Goal: Task Accomplishment & Management: Complete application form

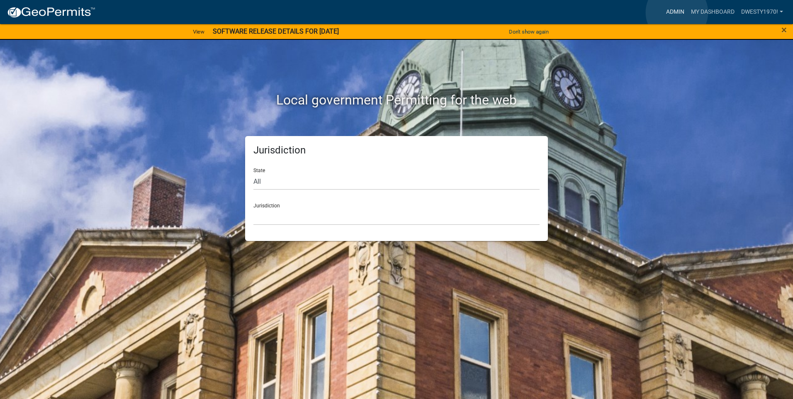
click at [423, 12] on link "Admin" at bounding box center [675, 12] width 25 height 16
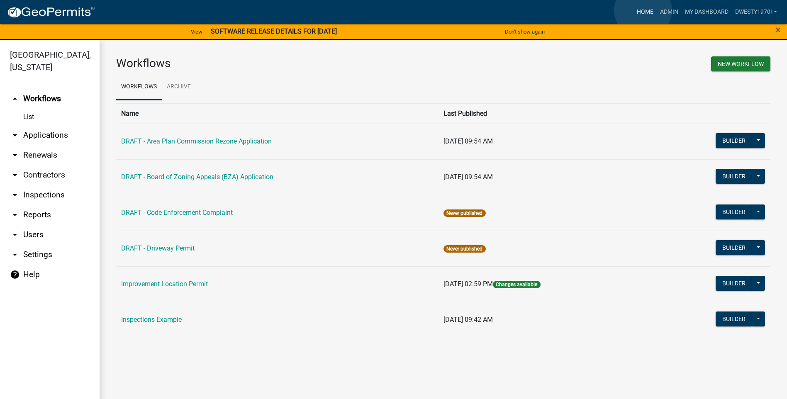
click at [423, 10] on link "Home" at bounding box center [644, 12] width 23 height 16
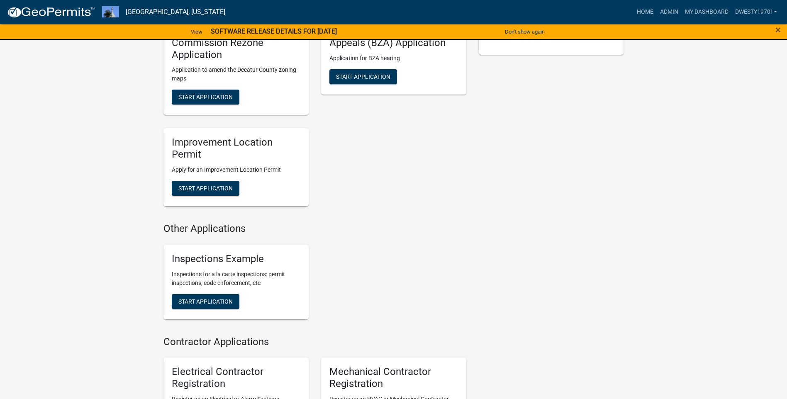
scroll to position [249, 0]
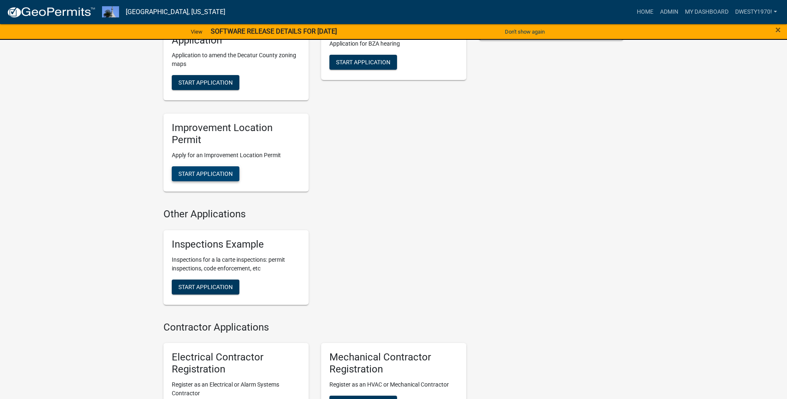
click at [215, 171] on span "Start Application" at bounding box center [205, 174] width 54 height 7
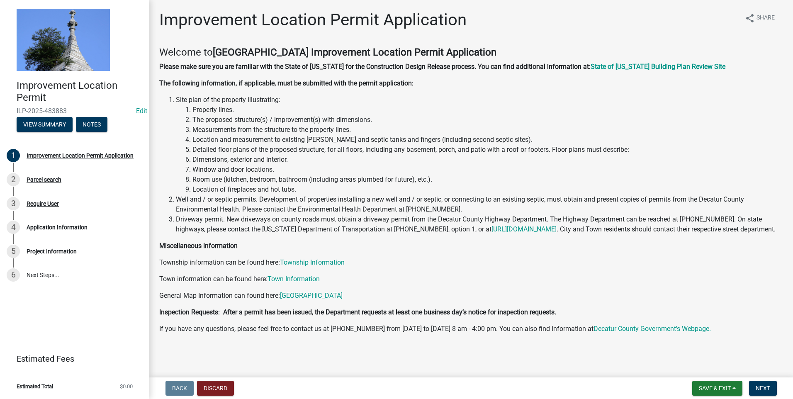
scroll to position [9, 0]
click at [423, 244] on span "Next" at bounding box center [763, 388] width 15 height 7
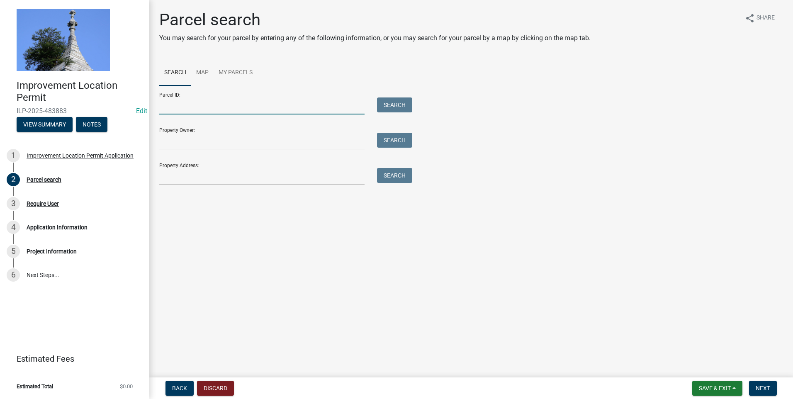
click at [259, 108] on input "Parcel ID:" at bounding box center [261, 105] width 205 height 17
type input "160503320071000002"
click at [385, 104] on button "Search" at bounding box center [394, 104] width 35 height 15
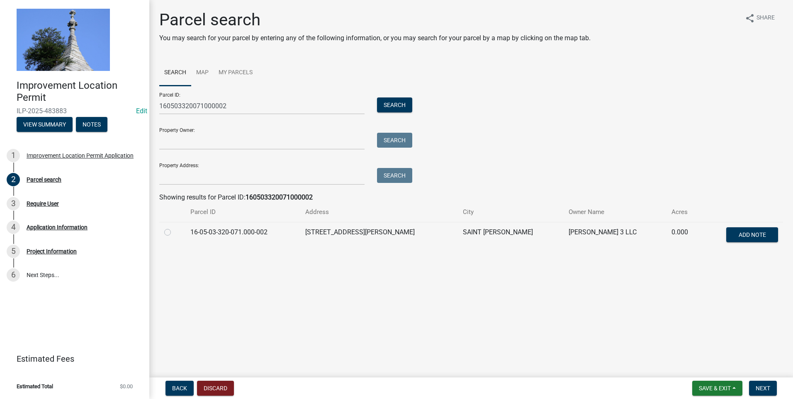
click at [174, 227] on label at bounding box center [174, 227] width 0 height 0
click at [174, 231] on input "radio" at bounding box center [176, 229] width 5 height 5
radio input "true"
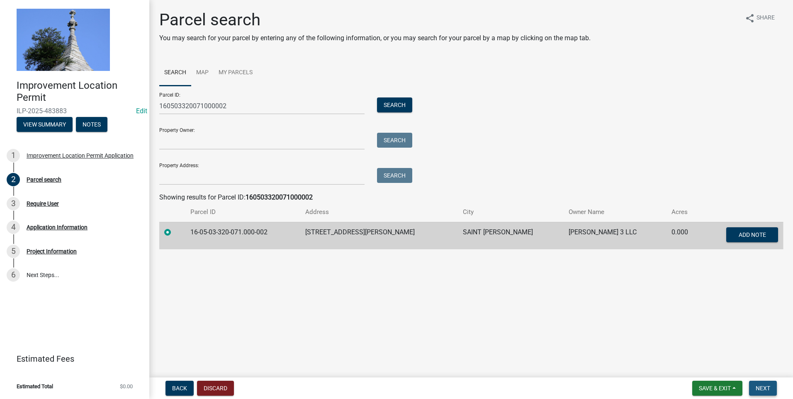
click at [423, 244] on span "Next" at bounding box center [763, 388] width 15 height 7
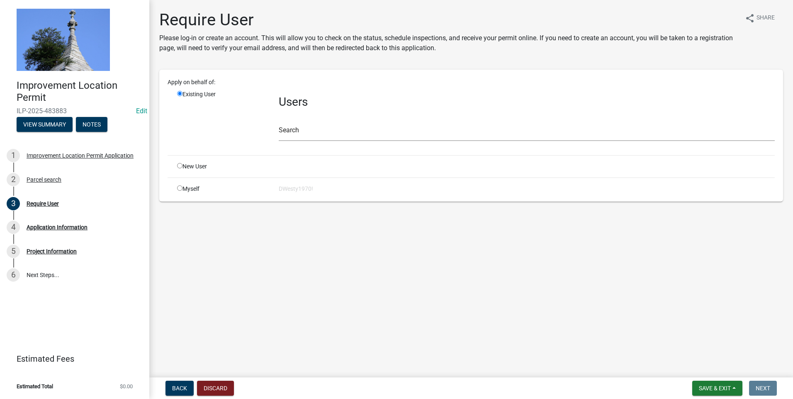
click at [179, 188] on input "radio" at bounding box center [179, 187] width 5 height 5
radio input "true"
radio input "false"
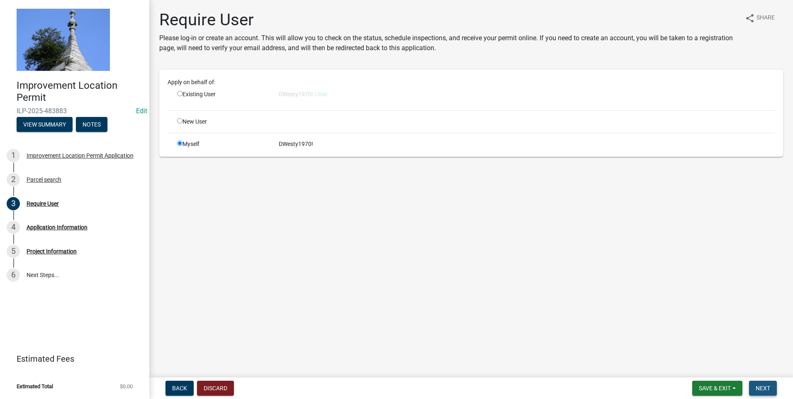
click at [423, 244] on button "Next" at bounding box center [763, 388] width 28 height 15
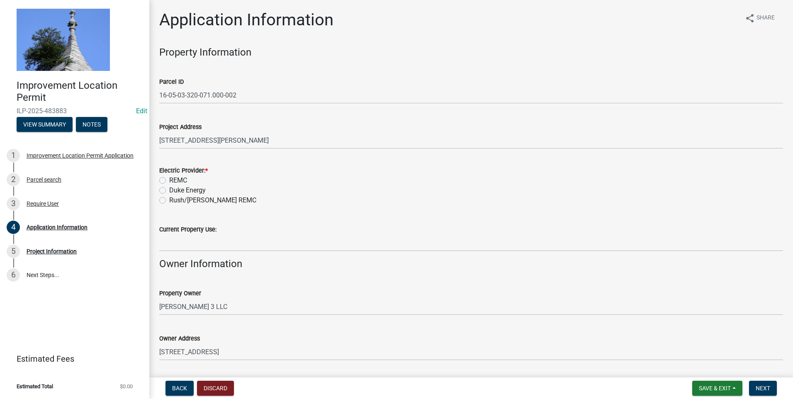
click at [169, 180] on label "REMC" at bounding box center [178, 180] width 18 height 10
click at [169, 180] on input "REMC" at bounding box center [171, 177] width 5 height 5
radio input "true"
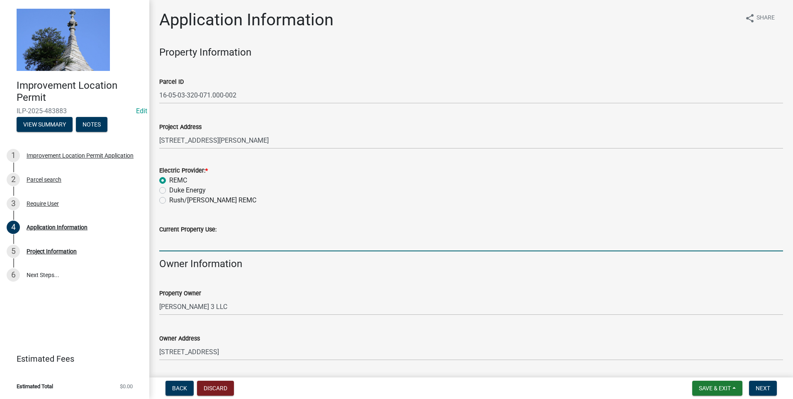
click at [194, 244] on input "Current Property Use:" at bounding box center [471, 242] width 624 height 17
type input "Residence"
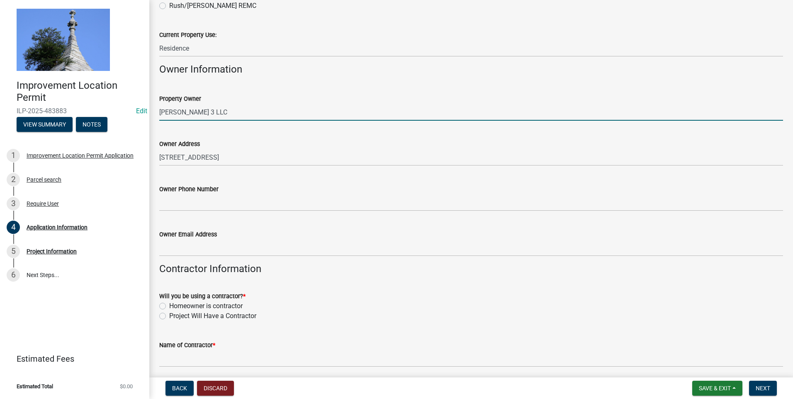
scroll to position [207, 0]
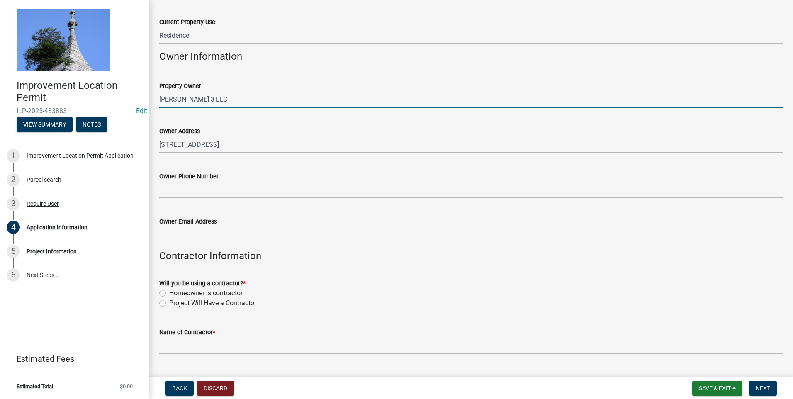
click at [169, 244] on label "Homeowner is contractor" at bounding box center [205, 293] width 73 height 10
click at [169, 244] on input "Homeowner is contractor" at bounding box center [171, 290] width 5 height 5
radio input "true"
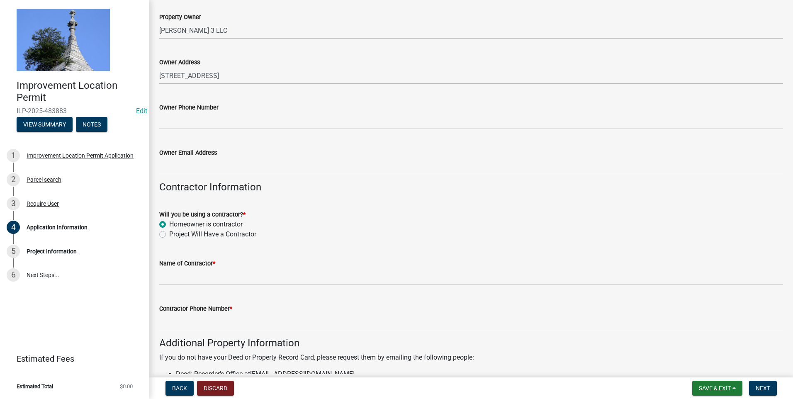
scroll to position [290, 0]
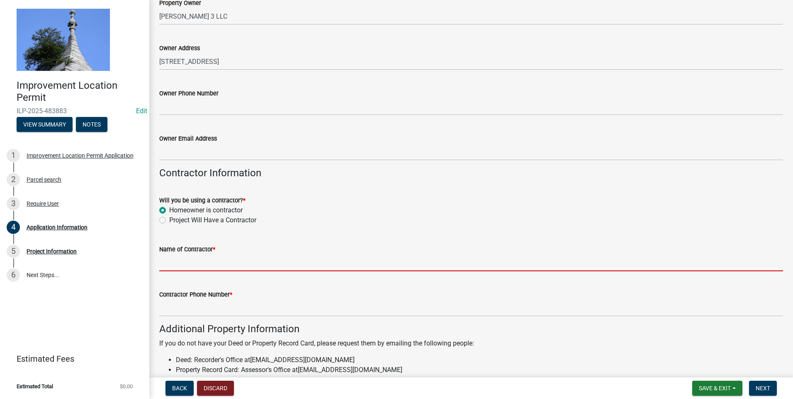
click at [227, 244] on input "Name of Contractor *" at bounding box center [471, 262] width 624 height 17
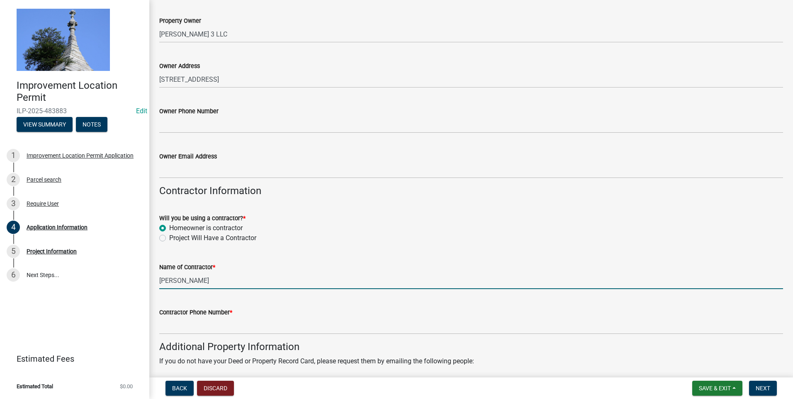
scroll to position [328, 0]
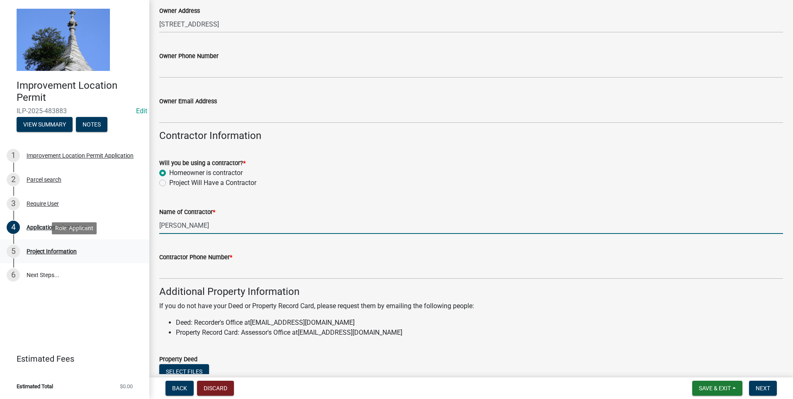
type input "[PERSON_NAME]"
click at [58, 244] on div "Project Information" at bounding box center [52, 251] width 50 height 6
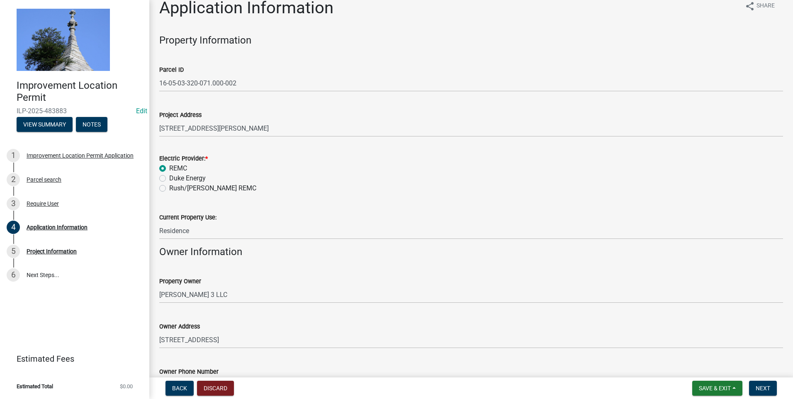
scroll to position [0, 0]
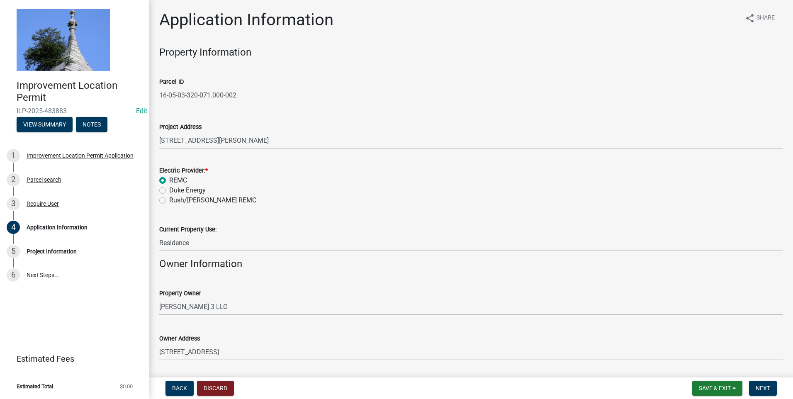
click at [169, 188] on label "Duke Energy" at bounding box center [187, 190] width 37 height 10
click at [169, 188] on input "Duke Energy" at bounding box center [171, 187] width 5 height 5
radio input "true"
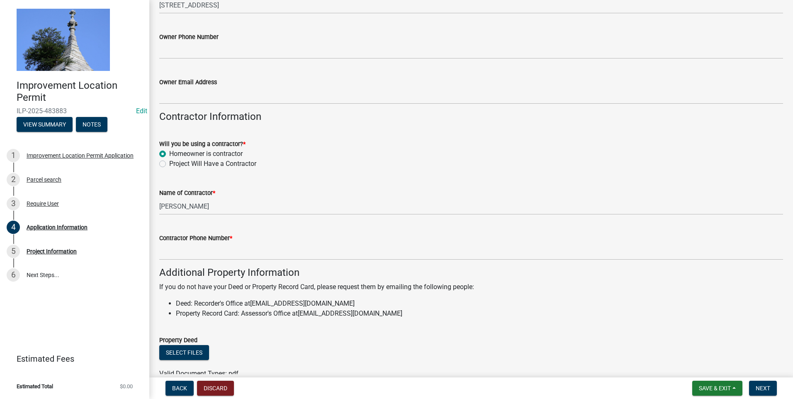
scroll to position [373, 0]
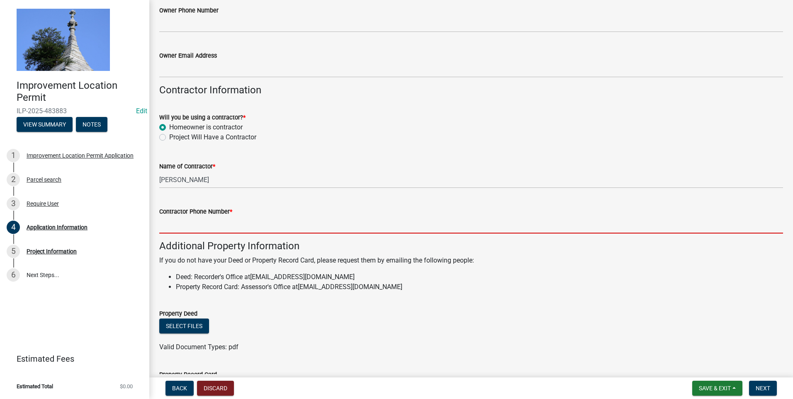
drag, startPoint x: 214, startPoint y: 228, endPoint x: 205, endPoint y: 225, distance: 10.0
click at [213, 228] on input "Contractor Phone Number *" at bounding box center [471, 225] width 624 height 17
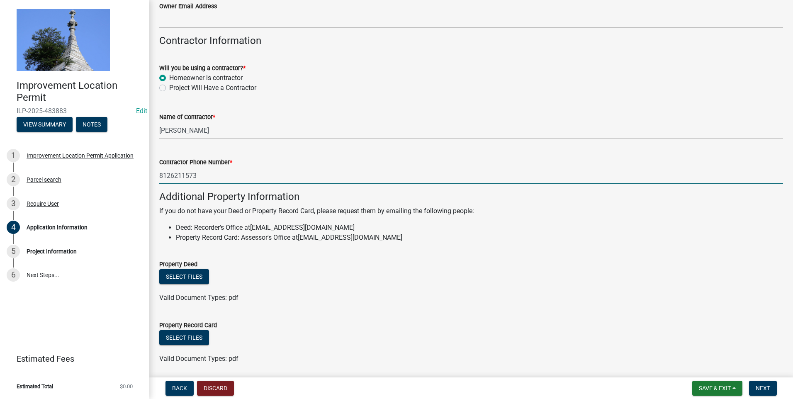
scroll to position [452, 0]
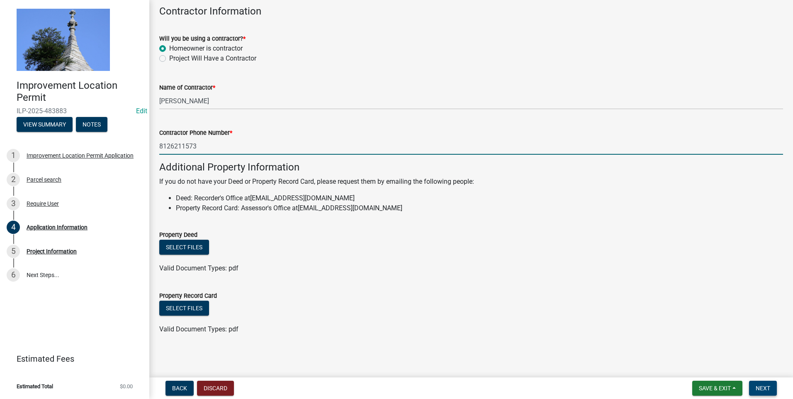
type input "8126211573"
click at [423, 244] on span "Next" at bounding box center [763, 388] width 15 height 7
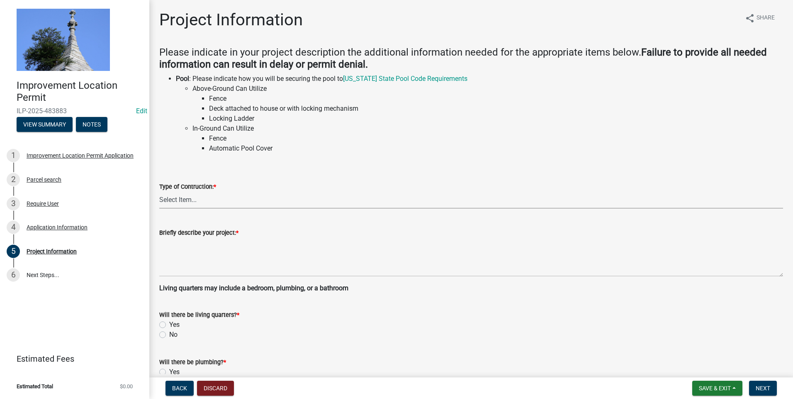
click at [174, 202] on select "Select Item... Addition Attached Garage Boat Dock Cell Tower/Co-Locate Commerci…" at bounding box center [471, 200] width 624 height 17
click at [159, 192] on select "Select Item... Addition Attached Garage Boat Dock Cell Tower/Co-Locate Commerci…" at bounding box center [471, 200] width 624 height 17
select select "f3bc9023-fd4b-4137-a980-219e42fac529"
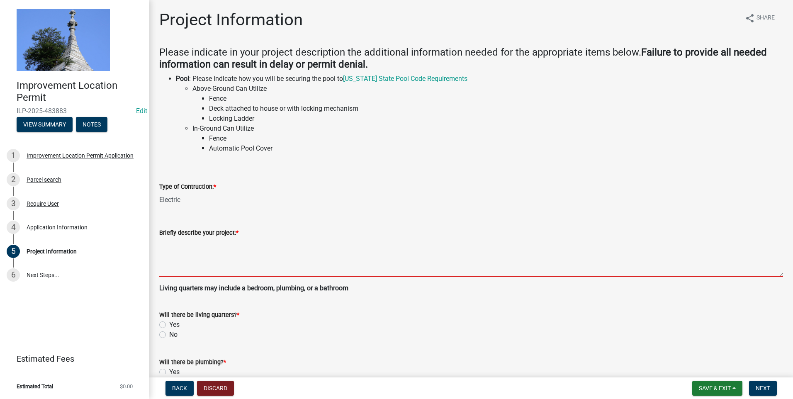
click at [177, 244] on textarea "Briefly describe your project: *" at bounding box center [471, 257] width 624 height 39
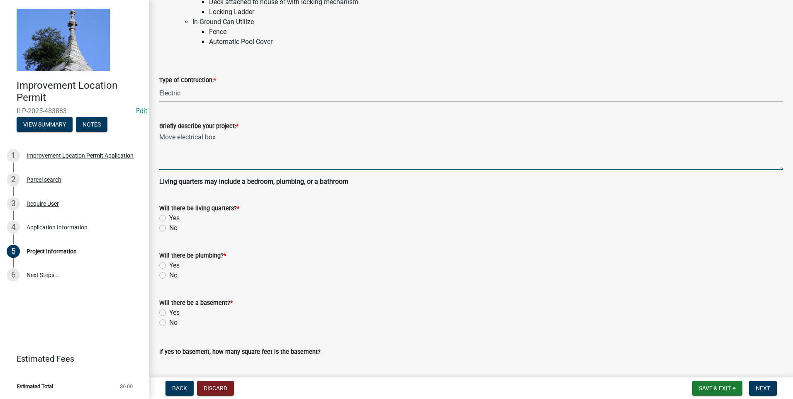
scroll to position [124, 0]
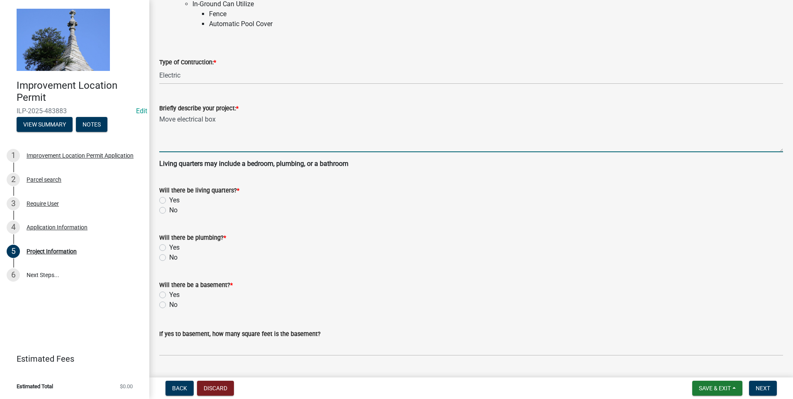
type textarea "Move electrical box"
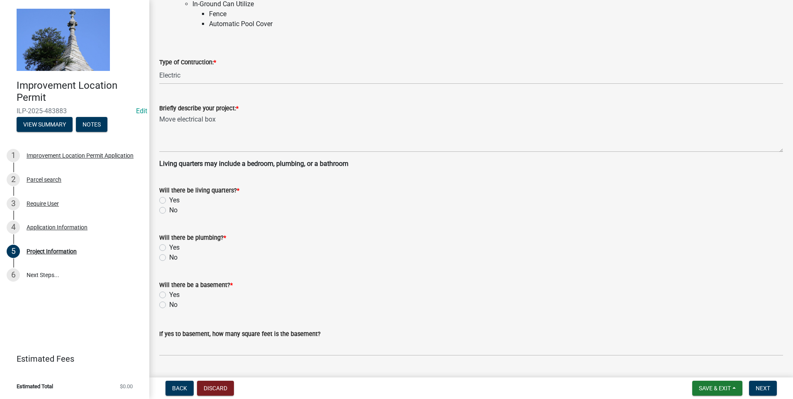
click at [169, 209] on label "No" at bounding box center [173, 210] width 8 height 10
click at [169, 209] on input "No" at bounding box center [171, 207] width 5 height 5
radio input "true"
click at [169, 244] on label "No" at bounding box center [173, 258] width 8 height 10
click at [169, 244] on input "No" at bounding box center [171, 255] width 5 height 5
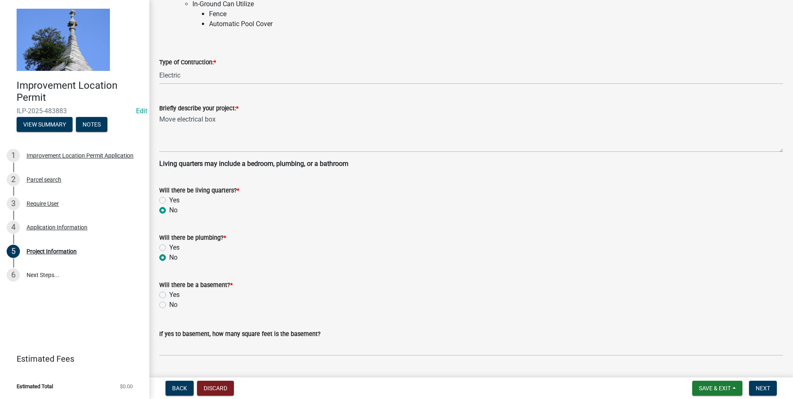
radio input "true"
click at [169, 244] on label "No" at bounding box center [173, 305] width 8 height 10
click at [169, 244] on input "No" at bounding box center [171, 302] width 5 height 5
radio input "true"
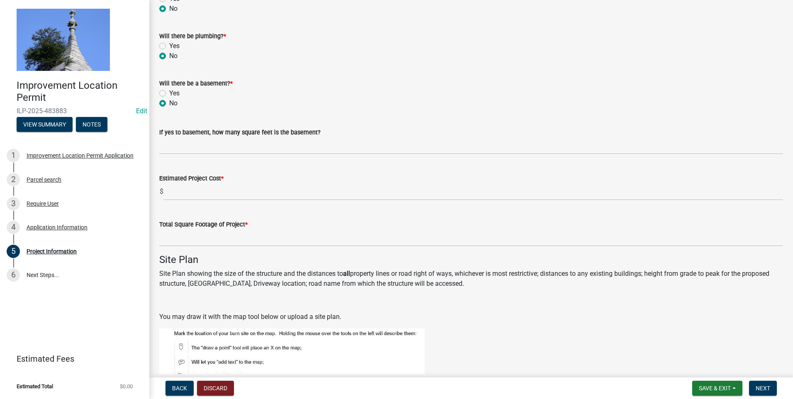
scroll to position [332, 0]
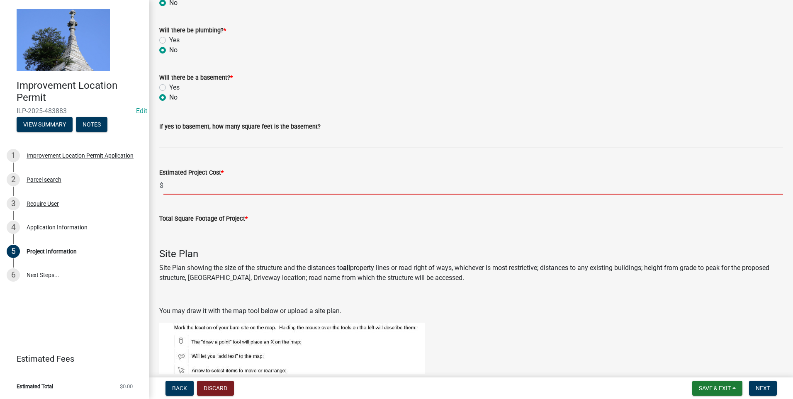
click at [266, 185] on input "text" at bounding box center [473, 186] width 620 height 17
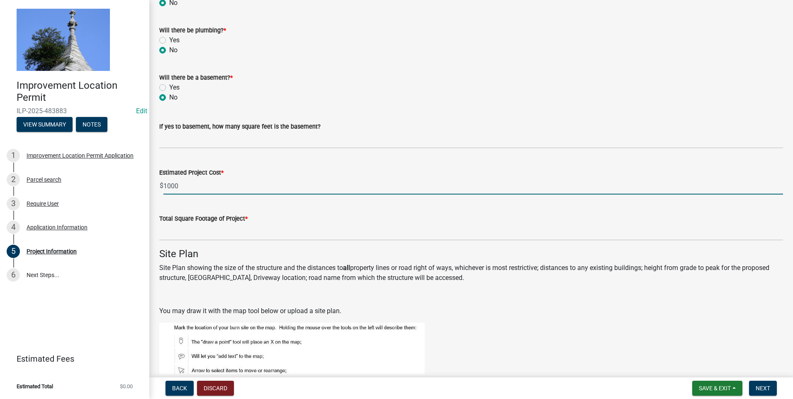
type input "1000"
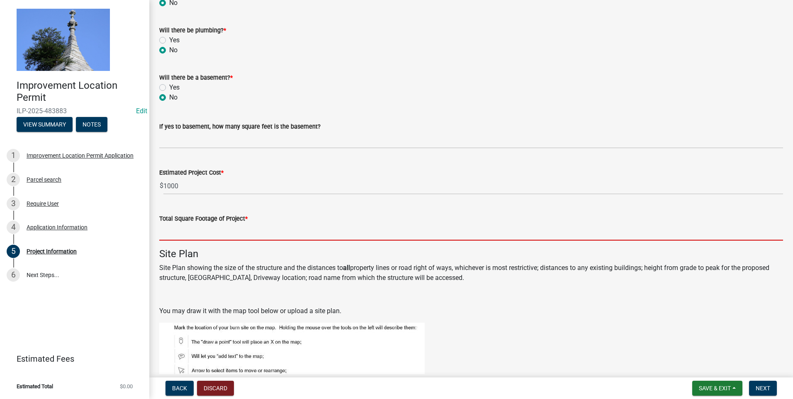
click at [234, 229] on input "text" at bounding box center [471, 232] width 624 height 17
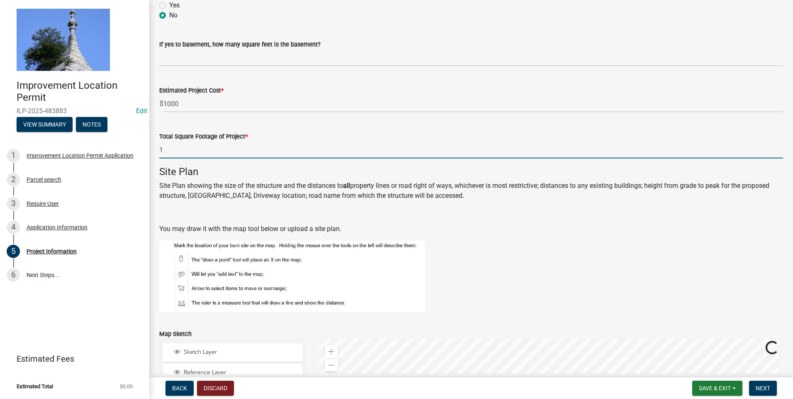
scroll to position [415, 0]
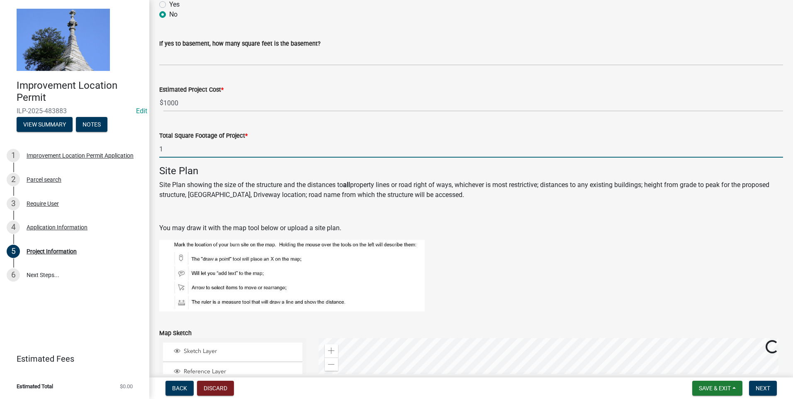
type input "1"
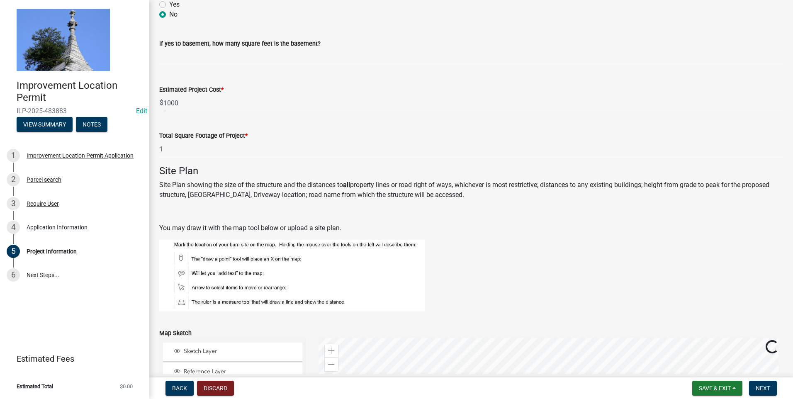
click at [423, 227] on p "You may draw it with the map tool below or upload a site plan." at bounding box center [471, 228] width 624 height 10
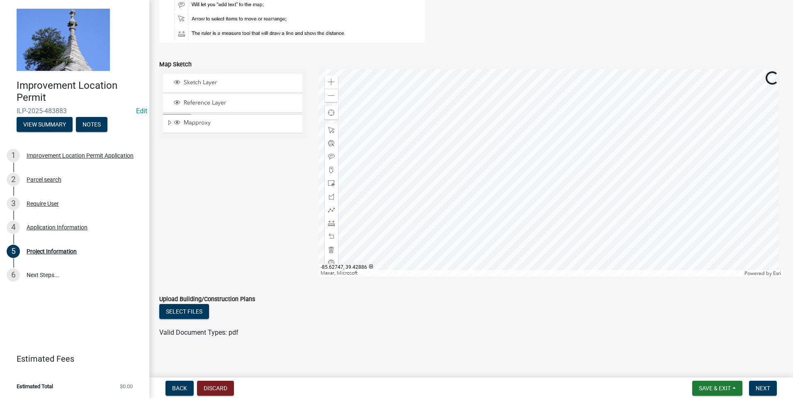
scroll to position [687, 0]
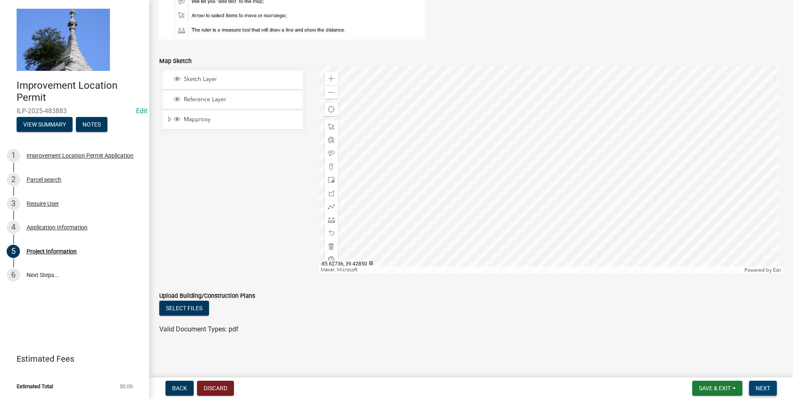
click at [423, 244] on span "Next" at bounding box center [763, 388] width 15 height 7
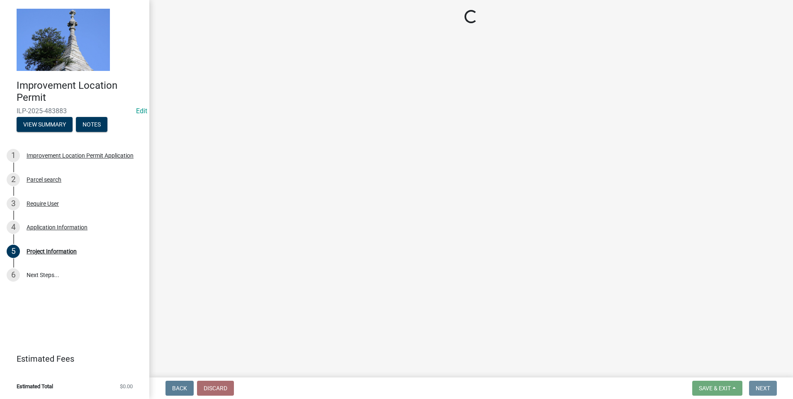
scroll to position [0, 0]
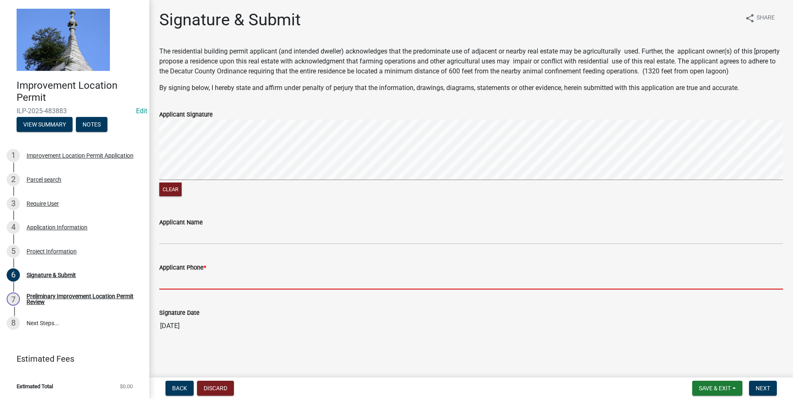
click at [177, 244] on input "Applicant Phone *" at bounding box center [471, 281] width 624 height 17
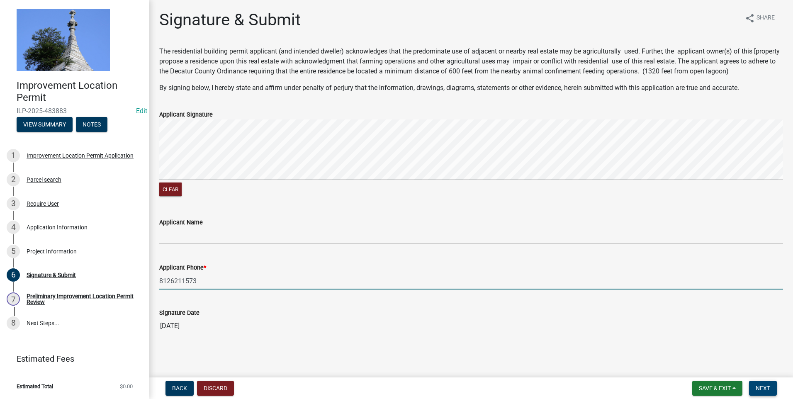
type input "8126211573"
click at [423, 244] on span "Next" at bounding box center [763, 388] width 15 height 7
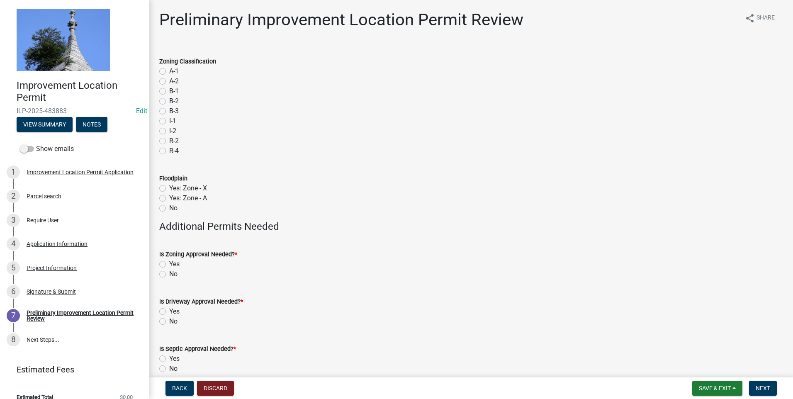
click at [169, 141] on label "R-2" at bounding box center [174, 141] width 10 height 10
click at [169, 141] on input "R-2" at bounding box center [171, 138] width 5 height 5
radio input "true"
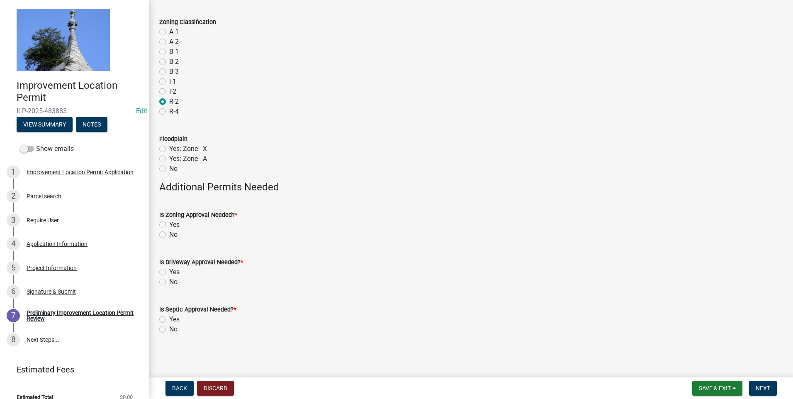
click at [169, 170] on label "No" at bounding box center [173, 169] width 8 height 10
click at [169, 169] on input "No" at bounding box center [171, 166] width 5 height 5
radio input "true"
click at [169, 234] on label "No" at bounding box center [173, 235] width 8 height 10
click at [169, 234] on input "No" at bounding box center [171, 232] width 5 height 5
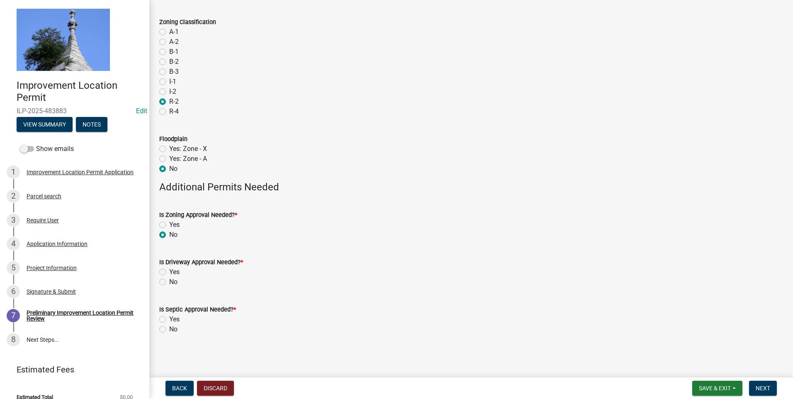
radio input "true"
click at [169, 244] on label "No" at bounding box center [173, 282] width 8 height 10
click at [169, 244] on input "No" at bounding box center [171, 279] width 5 height 5
radio input "true"
click at [169, 244] on label "No" at bounding box center [173, 329] width 8 height 10
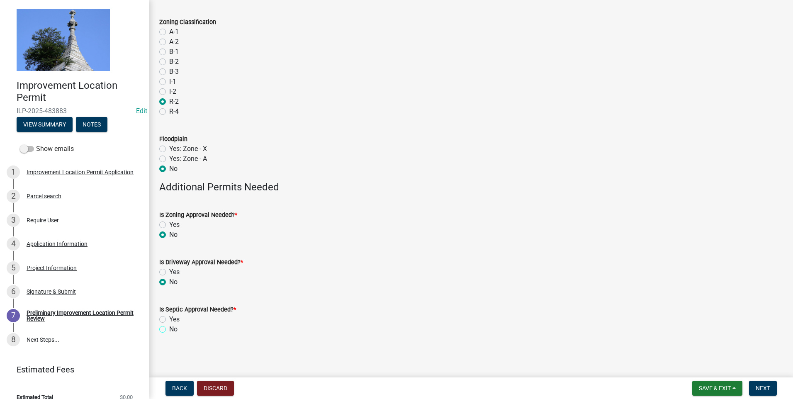
click at [169, 244] on input "No" at bounding box center [171, 326] width 5 height 5
radio input "true"
click at [423, 244] on span "Next" at bounding box center [763, 388] width 15 height 7
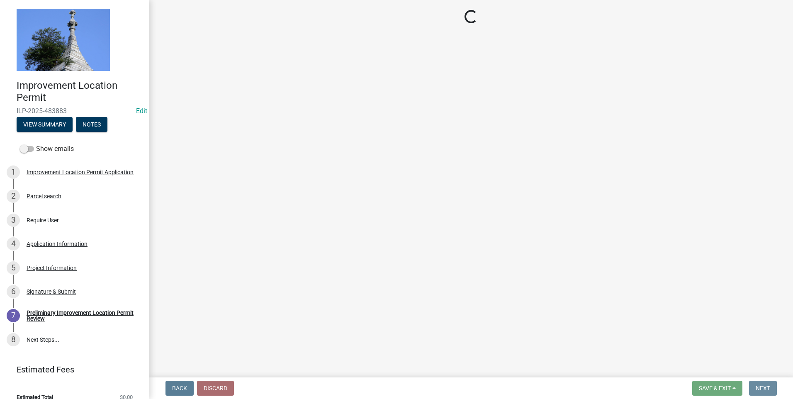
scroll to position [0, 0]
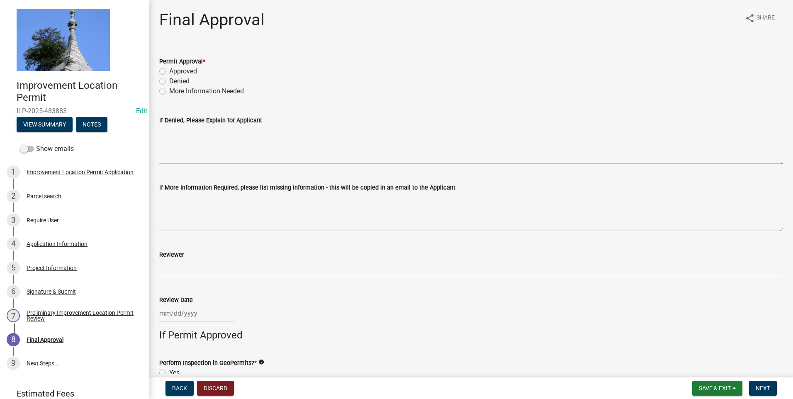
click at [169, 70] on label "Approved" at bounding box center [183, 71] width 28 height 10
click at [169, 70] on input "Approved" at bounding box center [171, 68] width 5 height 5
radio input "true"
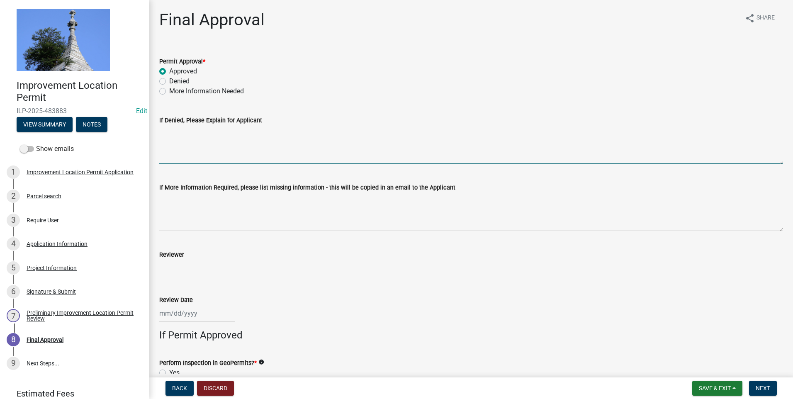
click at [190, 157] on textarea "If Denied, Please Explain for Applicant" at bounding box center [471, 144] width 624 height 39
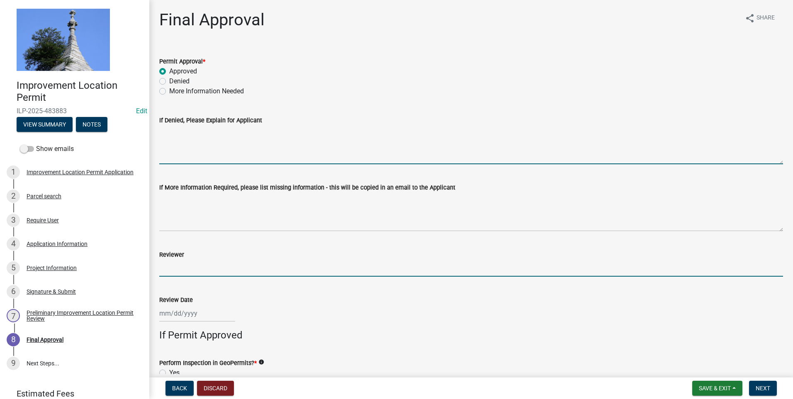
click at [180, 244] on input "Reviewer" at bounding box center [471, 268] width 624 height 17
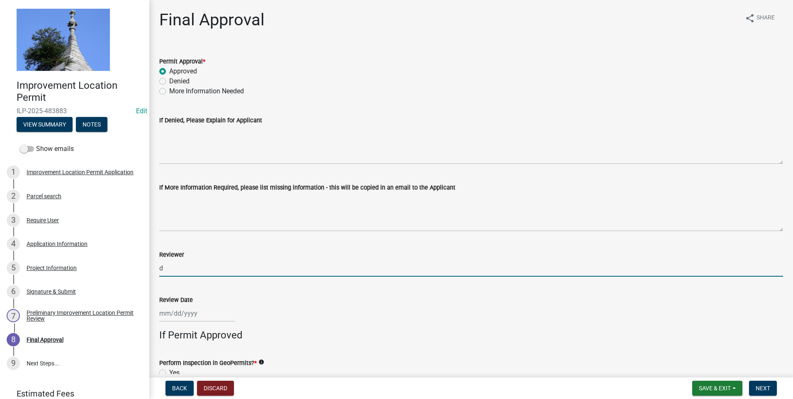
type input "DSW"
type input "[DATE]"
type input "70"
type input "30"
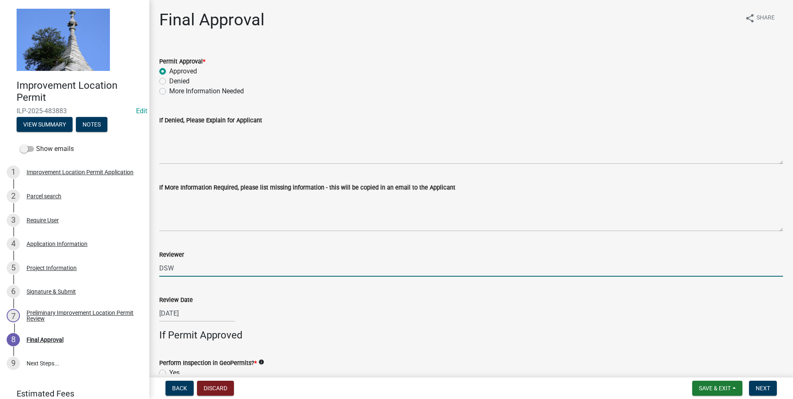
select select "9"
select select "2025"
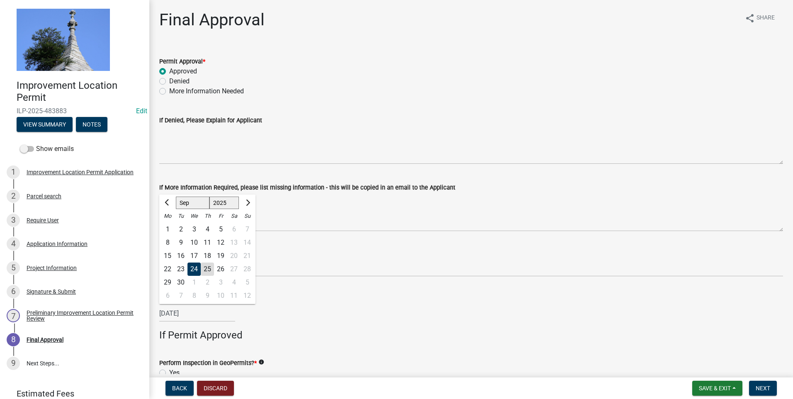
click at [212, 244] on div "25" at bounding box center [207, 269] width 13 height 13
type input "[DATE]"
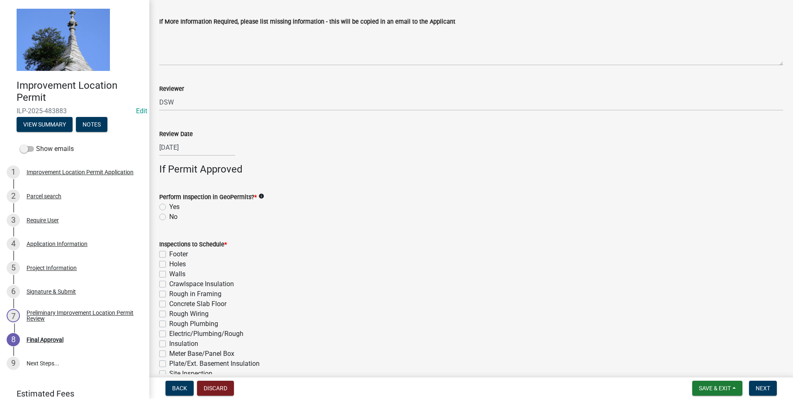
scroll to position [207, 0]
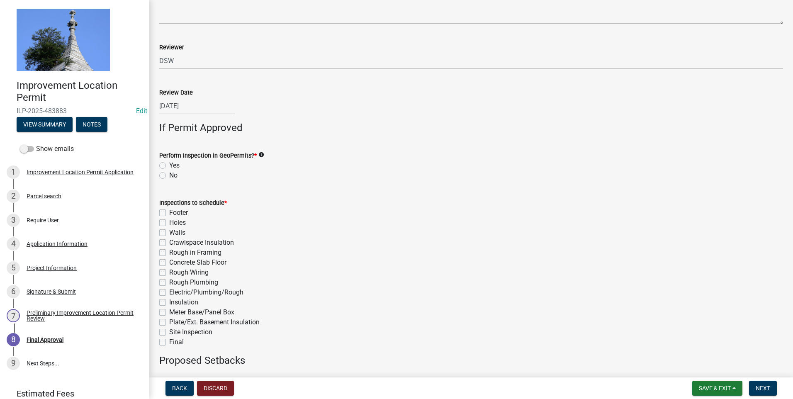
click at [169, 175] on label "No" at bounding box center [173, 176] width 8 height 10
click at [169, 175] on input "No" at bounding box center [171, 173] width 5 height 5
radio input "true"
click at [169, 244] on label "Electric/Plumbing/Rough" at bounding box center [206, 292] width 74 height 10
click at [169, 244] on input "Electric/Plumbing/Rough" at bounding box center [171, 289] width 5 height 5
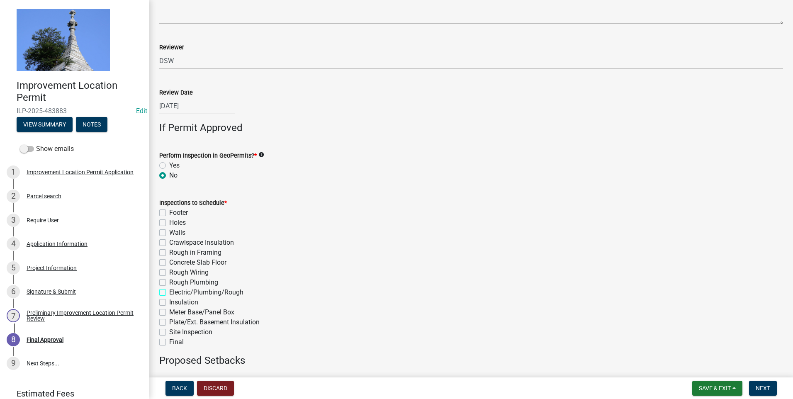
checkbox input "true"
checkbox input "false"
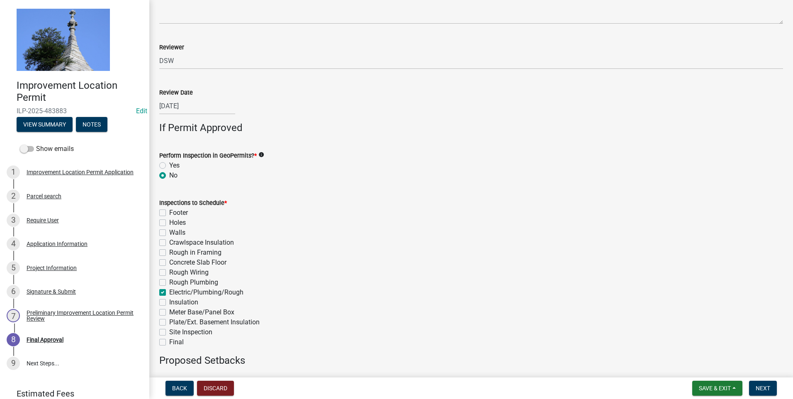
checkbox input "false"
checkbox input "true"
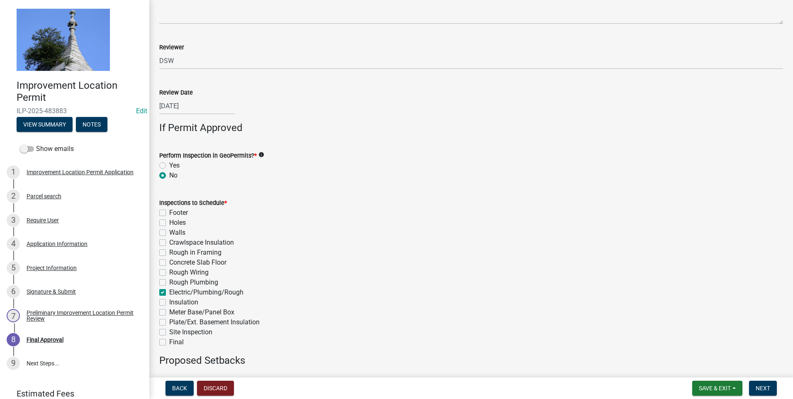
checkbox input "false"
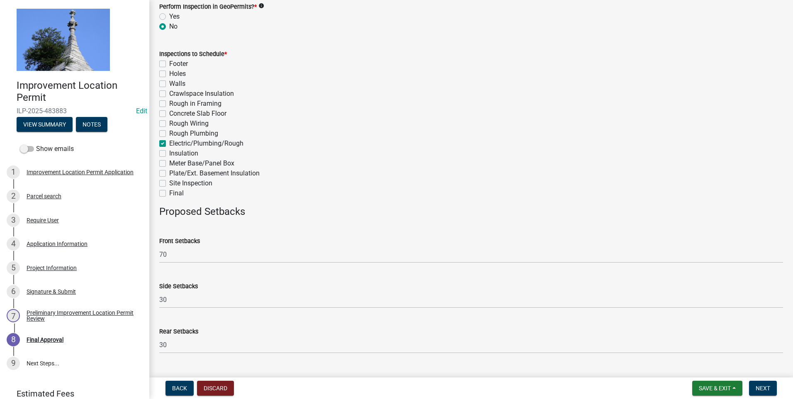
scroll to position [375, 0]
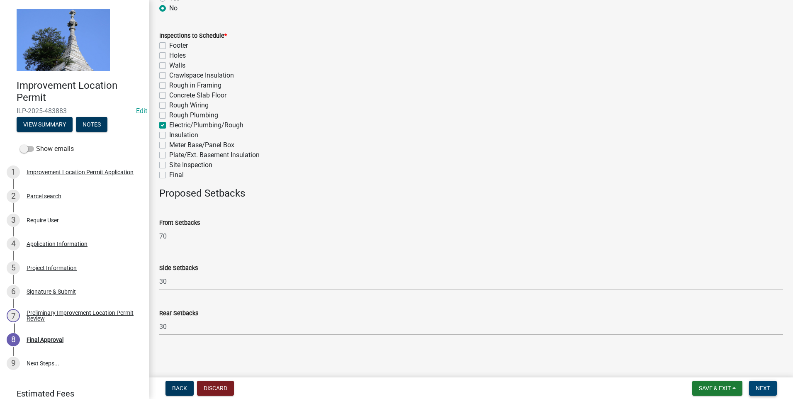
click at [423, 244] on span "Next" at bounding box center [763, 388] width 15 height 7
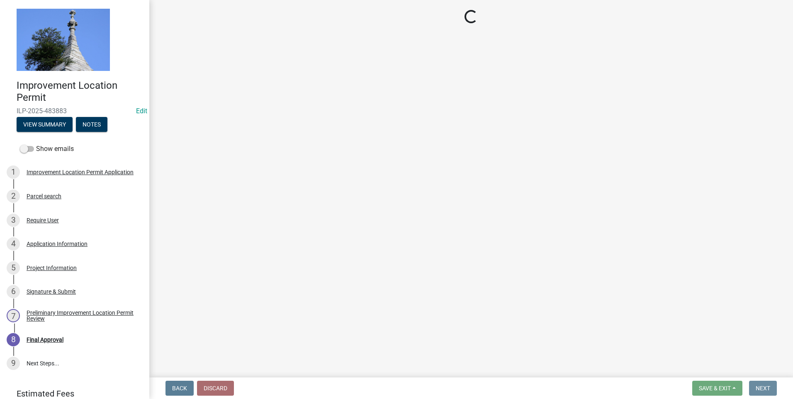
scroll to position [0, 0]
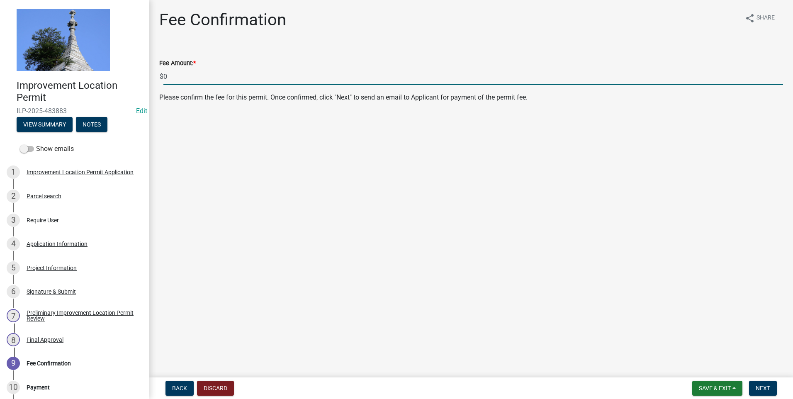
click at [165, 76] on input "0" at bounding box center [473, 76] width 620 height 17
type input "80"
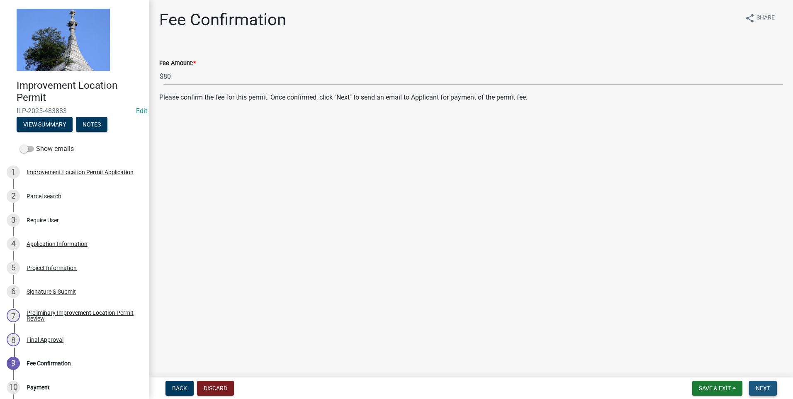
click at [423, 244] on span "Next" at bounding box center [763, 388] width 15 height 7
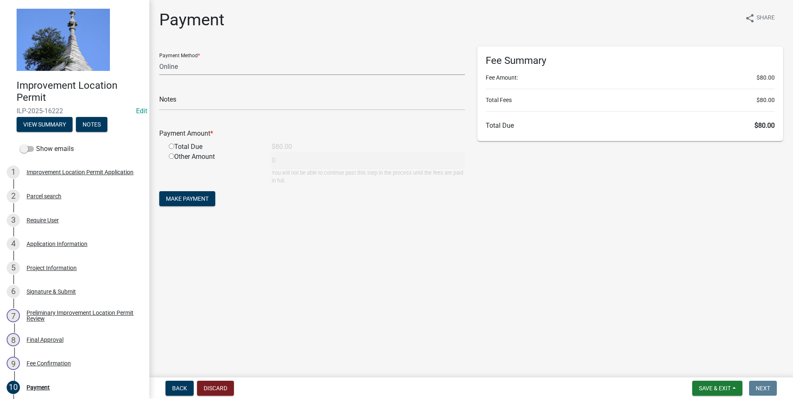
click at [344, 63] on select "Credit Card POS Check Cash Online" at bounding box center [312, 66] width 306 height 17
select select "0: 2"
click at [159, 58] on select "Credit Card POS Check Cash Online" at bounding box center [312, 66] width 306 height 17
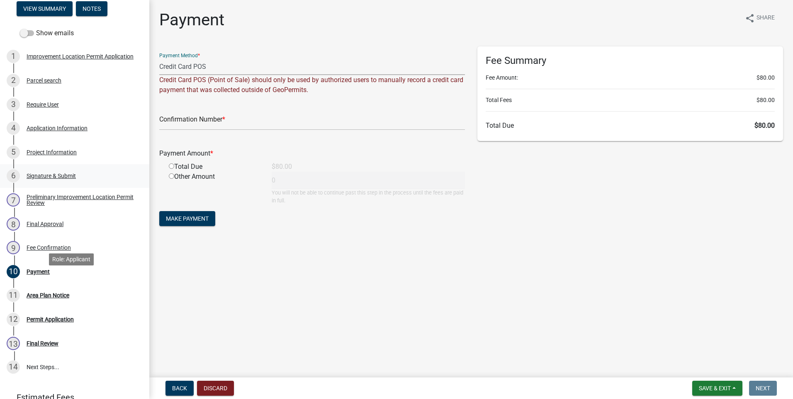
scroll to position [124, 0]
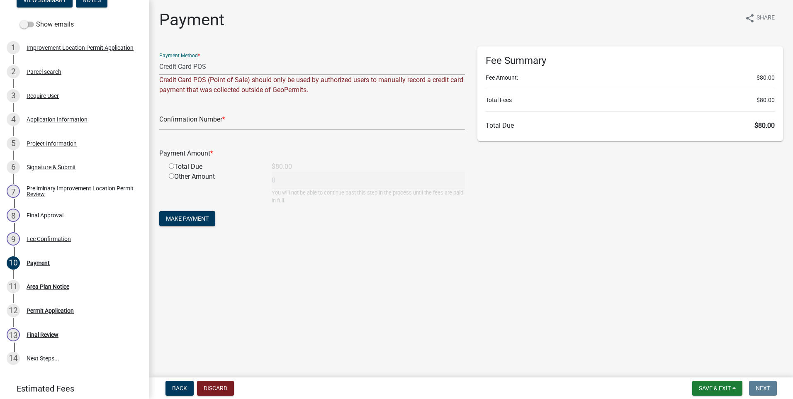
click at [173, 166] on input "radio" at bounding box center [171, 165] width 5 height 5
radio input "true"
type input "80"
click at [244, 61] on select "Credit Card POS Check Cash Online" at bounding box center [312, 66] width 306 height 17
click at [202, 131] on form "Payment Method * Credit Card POS Check Cash Online Credit Card POS (Point of Sa…" at bounding box center [312, 137] width 306 height 182
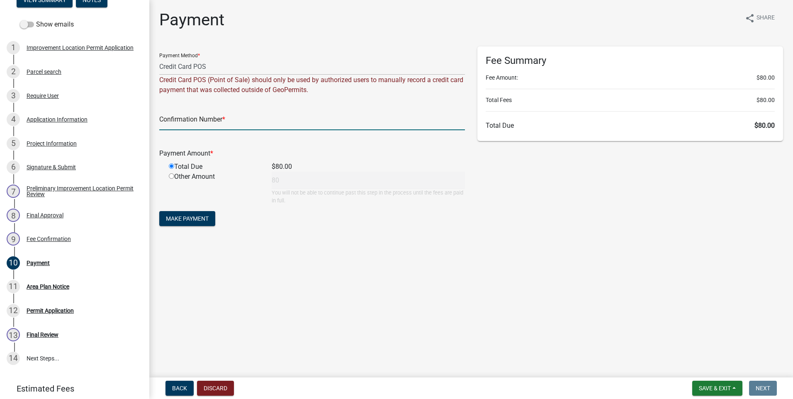
click at [203, 124] on input "text" at bounding box center [312, 121] width 306 height 17
click at [423, 244] on main "Payment share Share Payment Method * Credit Card POS Check Cash Online Credit C…" at bounding box center [471, 187] width 644 height 374
click at [176, 125] on input "text" at bounding box center [312, 121] width 306 height 17
type input "1"
click at [202, 221] on span "Make Payment" at bounding box center [187, 218] width 43 height 7
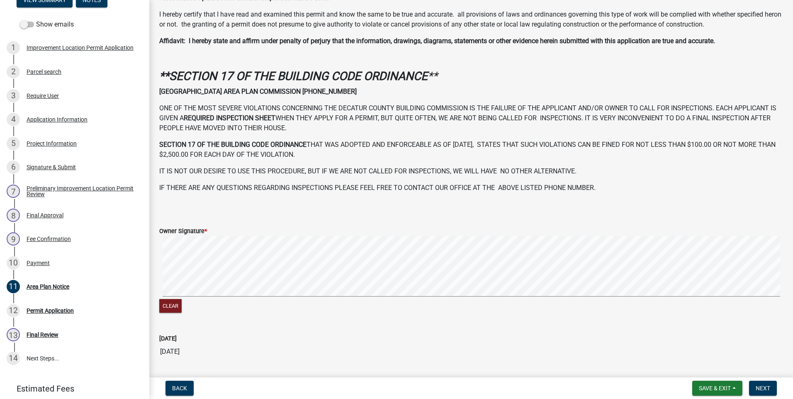
scroll to position [218, 0]
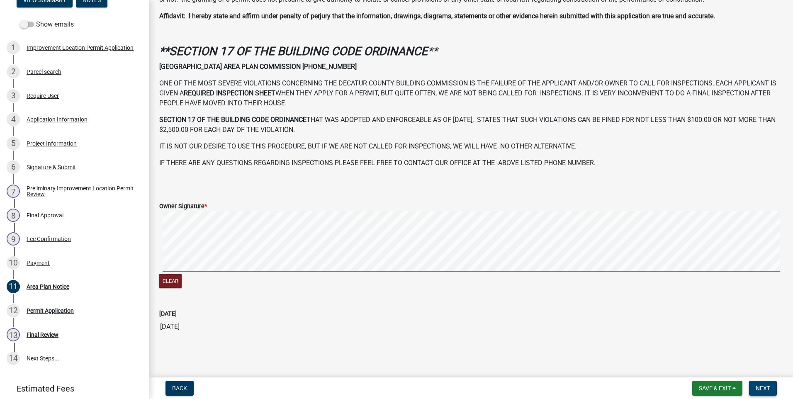
click at [423, 244] on span "Next" at bounding box center [763, 388] width 15 height 7
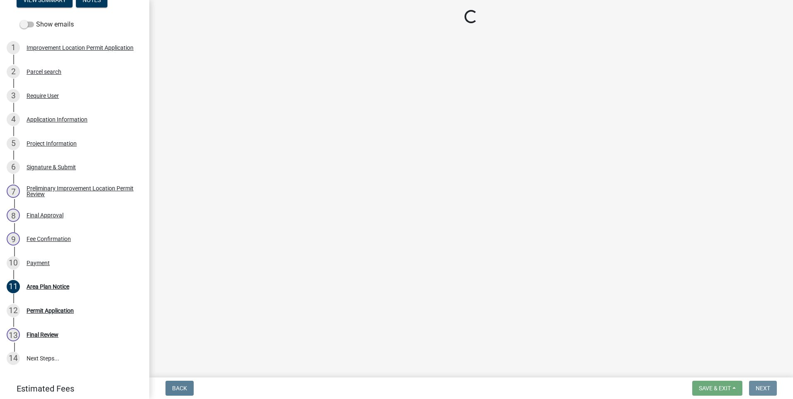
scroll to position [0, 0]
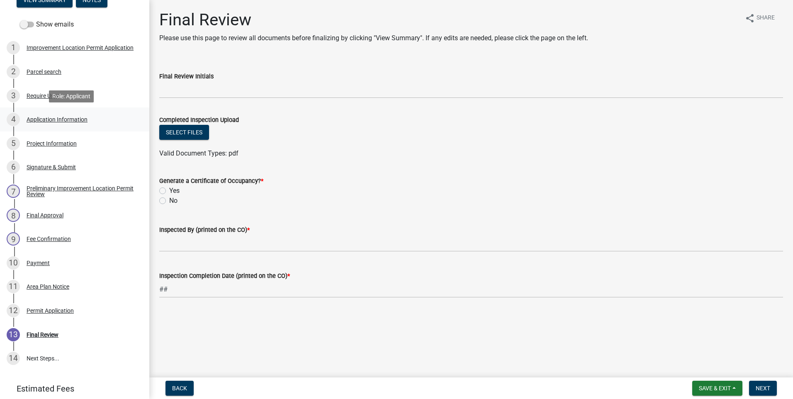
click at [52, 120] on div "Application Information" at bounding box center [57, 120] width 61 height 6
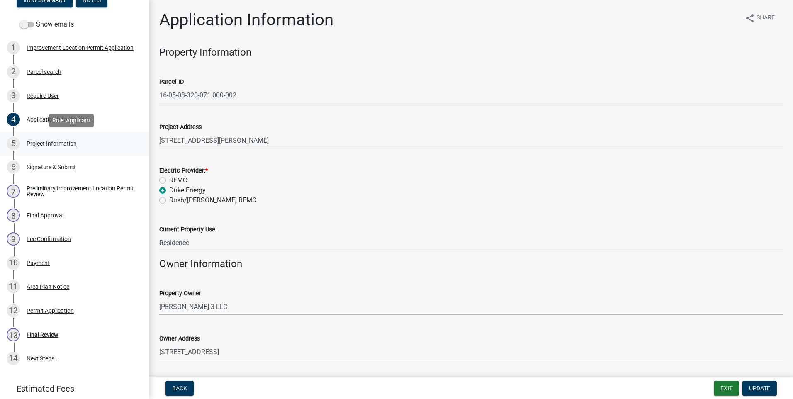
click at [50, 142] on div "Project Information" at bounding box center [52, 144] width 50 height 6
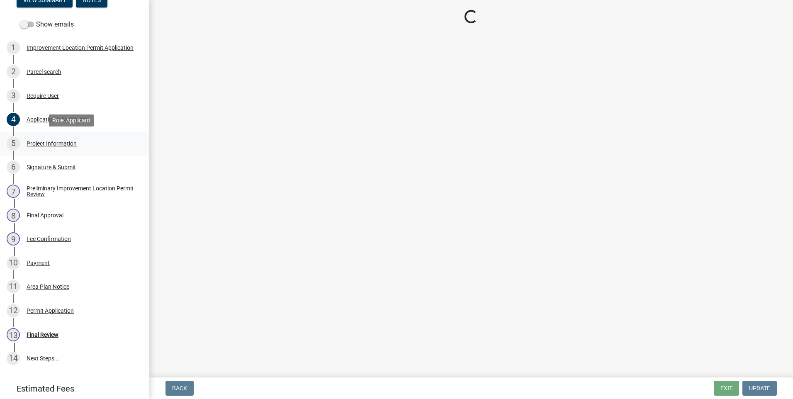
select select "f3bc9023-fd4b-4137-a980-219e42fac529"
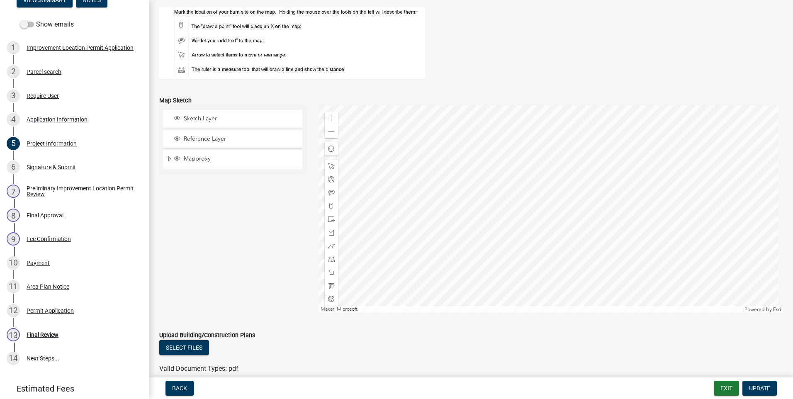
scroll to position [684, 0]
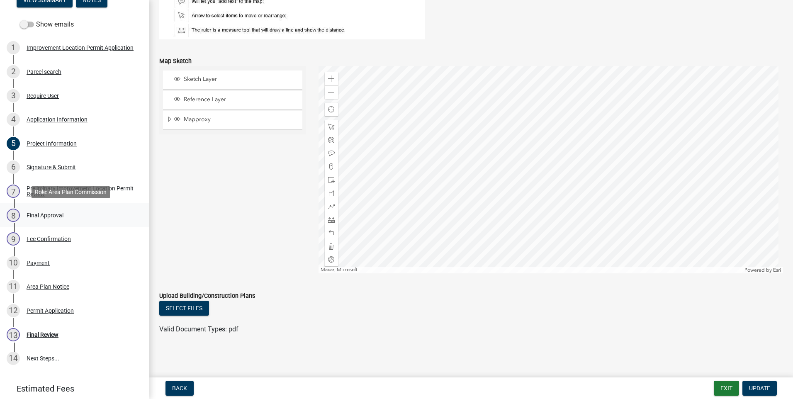
click at [51, 215] on div "Final Approval" at bounding box center [45, 215] width 37 height 6
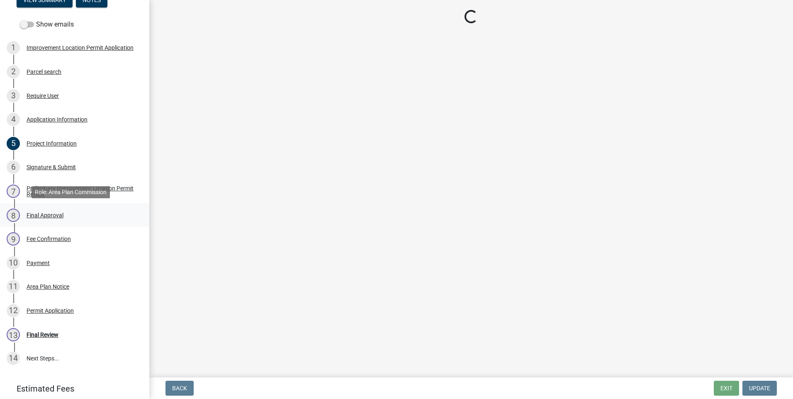
scroll to position [0, 0]
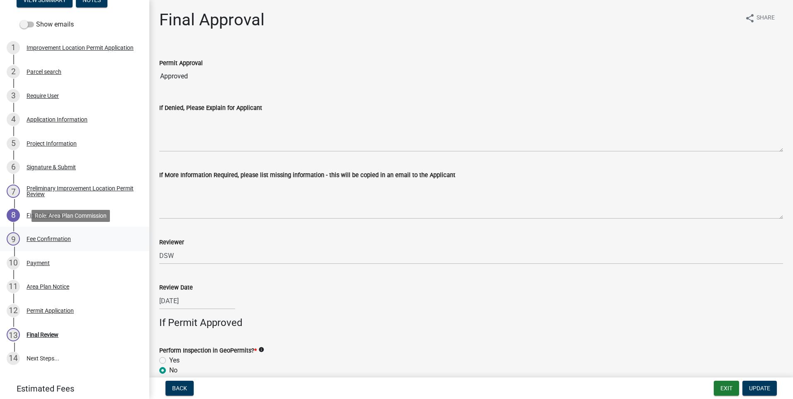
click at [45, 239] on div "Fee Confirmation" at bounding box center [49, 239] width 44 height 6
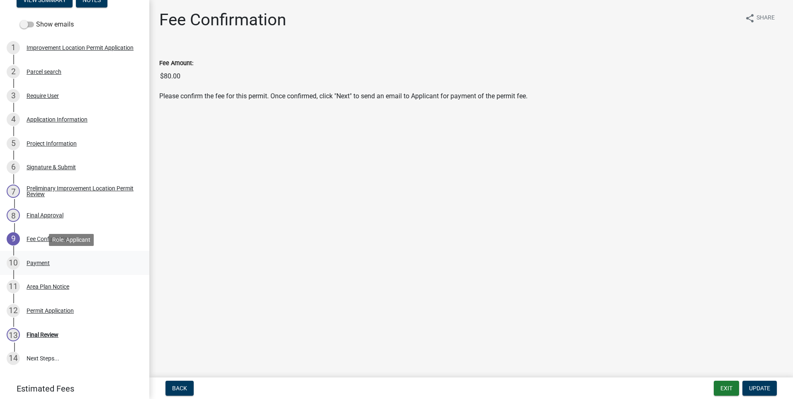
click at [36, 244] on div "Payment" at bounding box center [38, 263] width 23 height 6
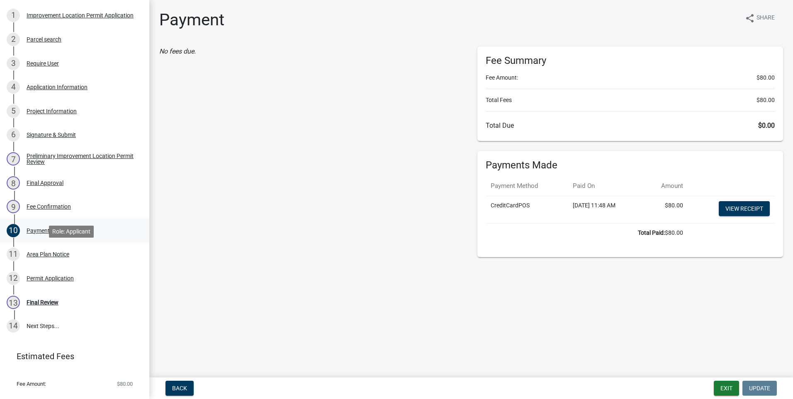
scroll to position [166, 0]
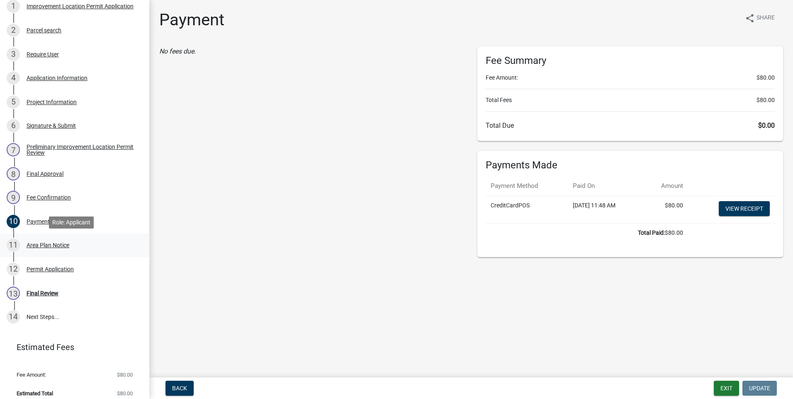
click at [42, 244] on div "Area Plan Notice" at bounding box center [48, 245] width 43 height 6
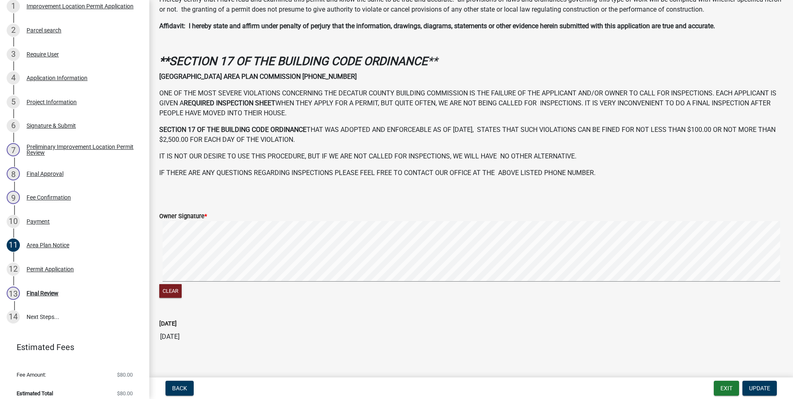
scroll to position [218, 0]
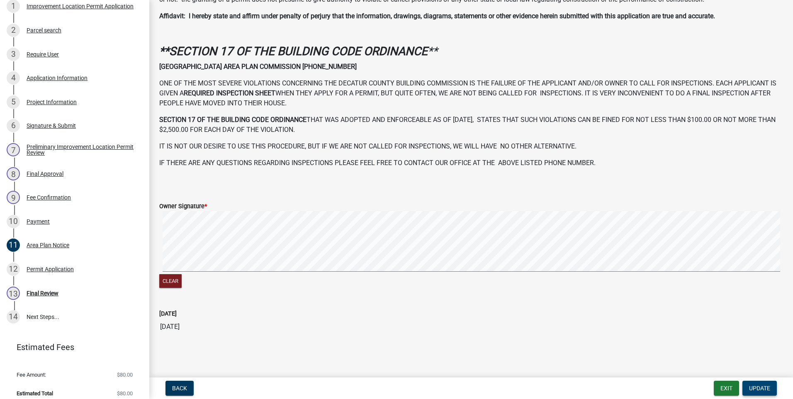
click at [423, 244] on span "Update" at bounding box center [759, 388] width 21 height 7
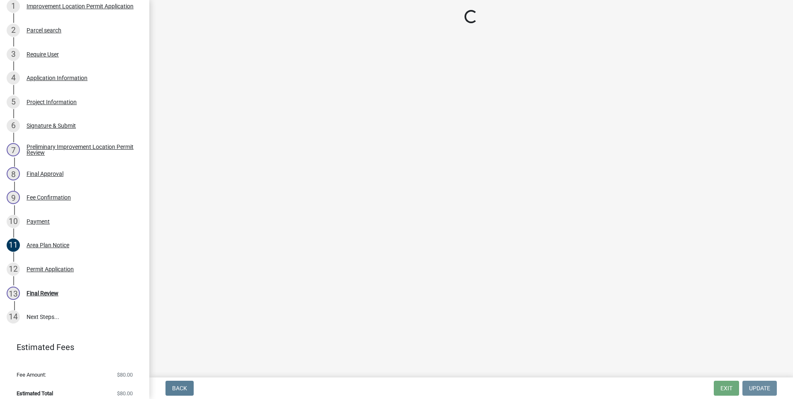
scroll to position [0, 0]
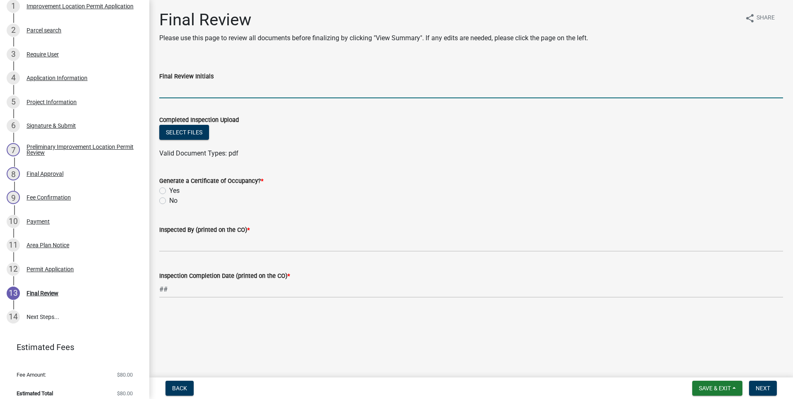
click at [195, 93] on input "Final Review Initials" at bounding box center [471, 89] width 624 height 17
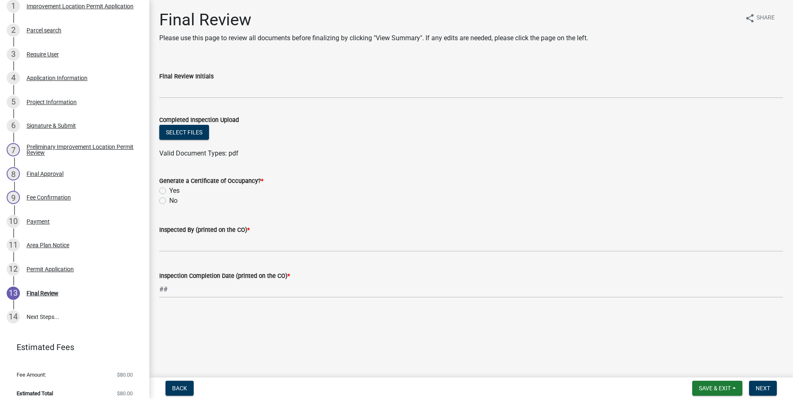
click at [169, 200] on label "No" at bounding box center [173, 201] width 8 height 10
click at [169, 200] on input "No" at bounding box center [171, 198] width 5 height 5
radio input "true"
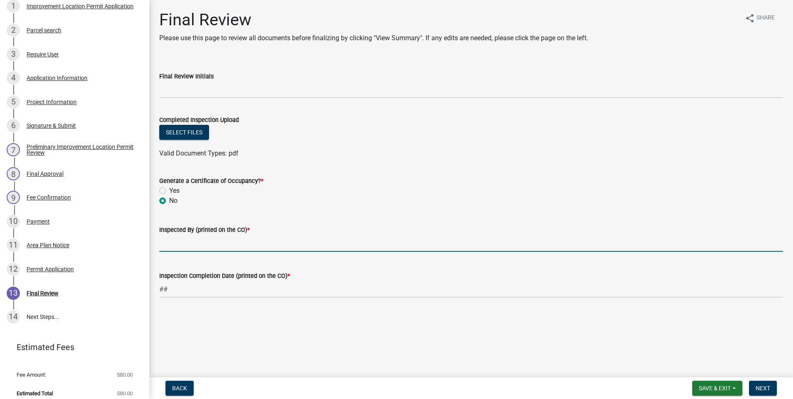
click at [170, 244] on input "Inspected By (printed on the CO) *" at bounding box center [471, 243] width 624 height 17
type input "dsw"
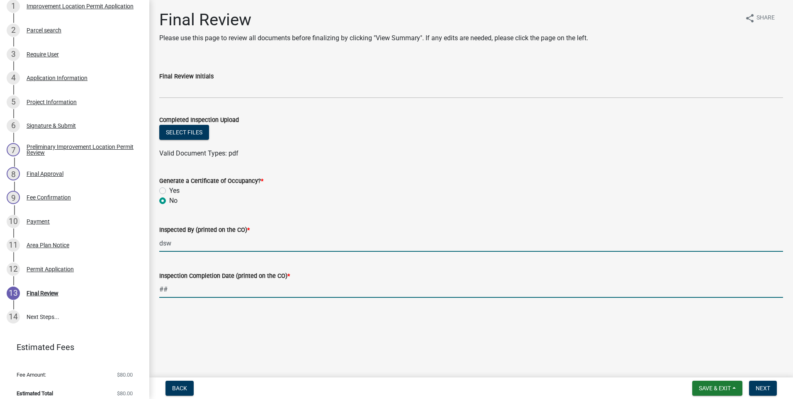
click at [173, 244] on input "##" at bounding box center [471, 289] width 624 height 17
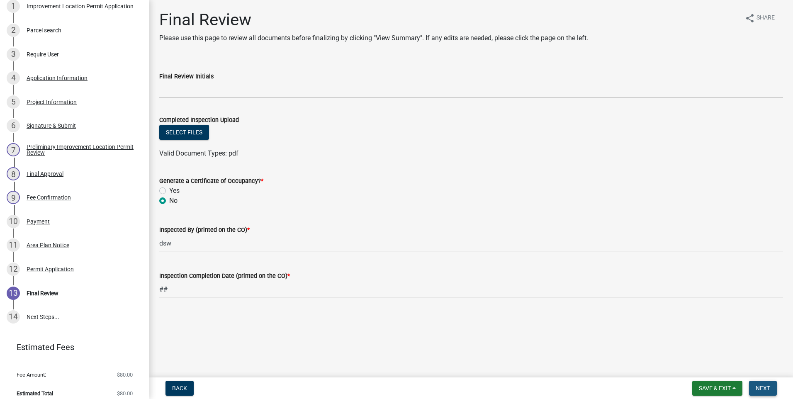
click at [423, 244] on span "Next" at bounding box center [763, 388] width 15 height 7
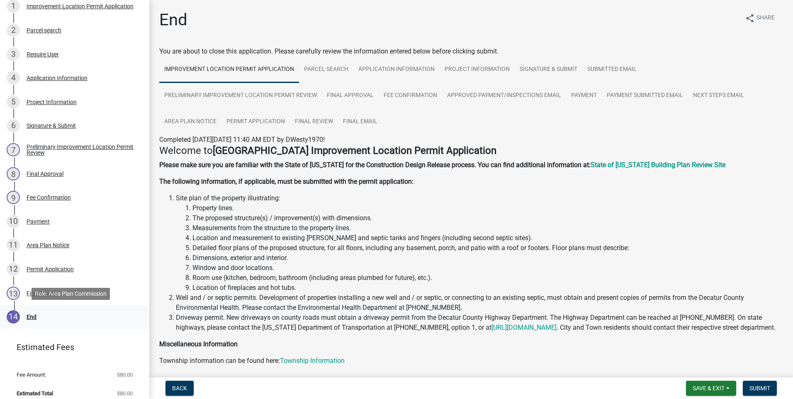
click at [30, 244] on div "End" at bounding box center [32, 317] width 10 height 6
click at [37, 175] on div "Final Approval" at bounding box center [45, 174] width 37 height 6
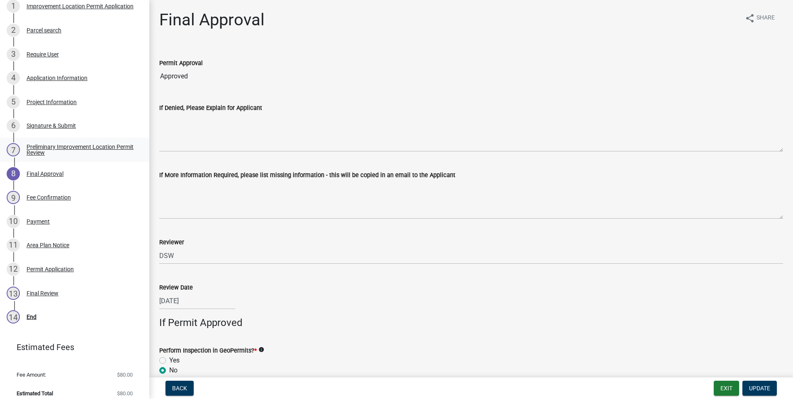
click at [80, 144] on div "Preliminary Improvement Location Permit Review" at bounding box center [82, 150] width 110 height 12
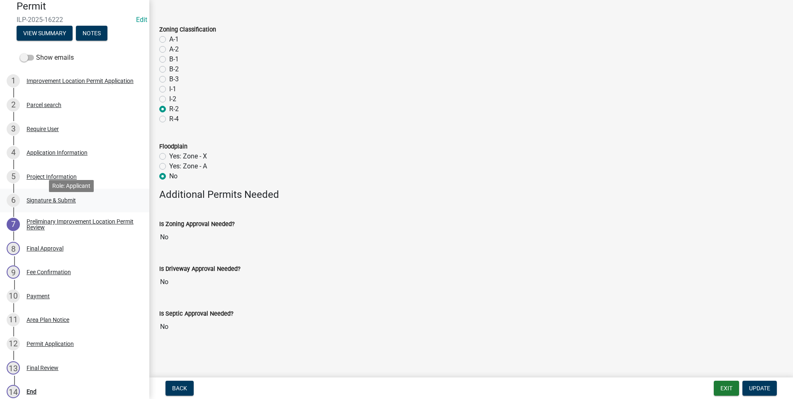
scroll to position [83, 0]
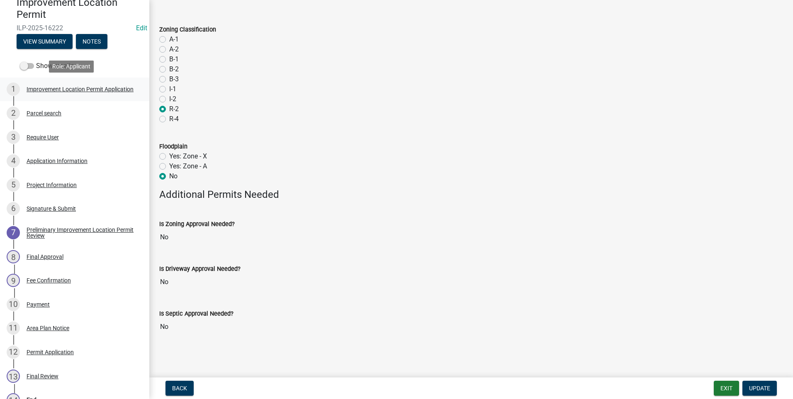
click at [77, 86] on div "Improvement Location Permit Application" at bounding box center [80, 89] width 107 height 6
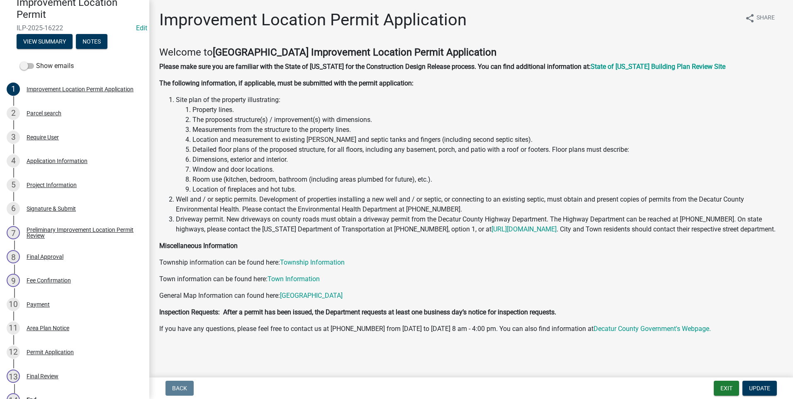
scroll to position [9, 0]
click at [45, 113] on div "Parcel search" at bounding box center [44, 113] width 35 height 6
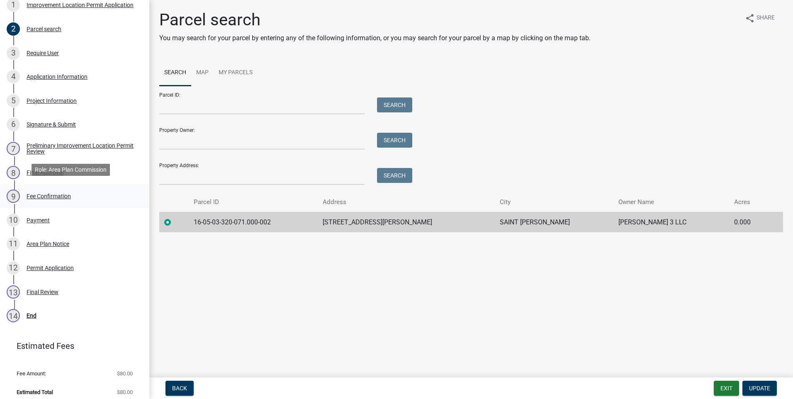
scroll to position [173, 0]
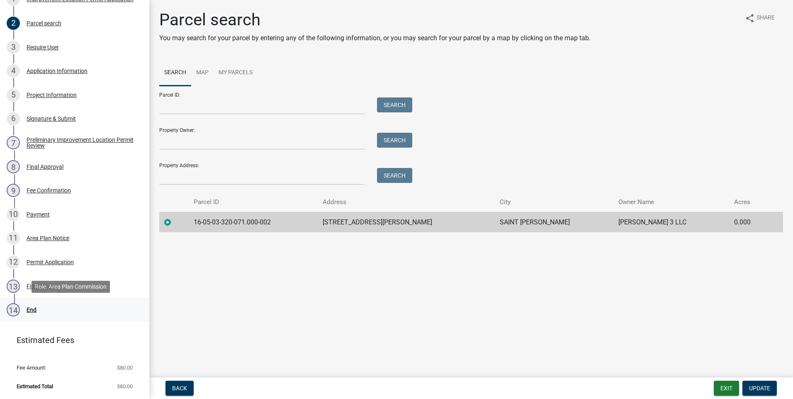
click at [35, 244] on div "End" at bounding box center [32, 310] width 10 height 6
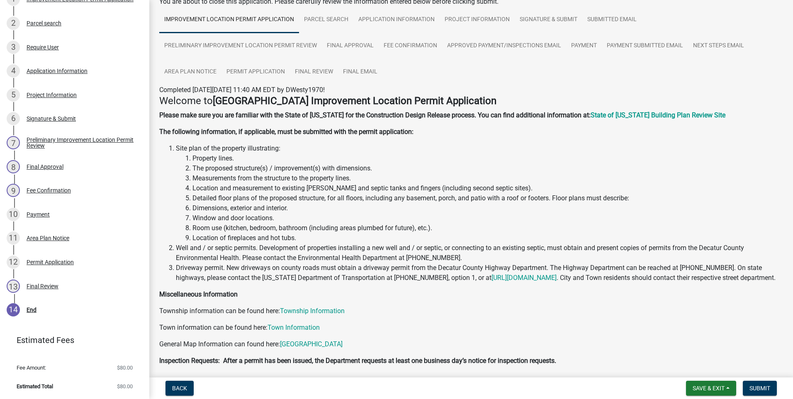
scroll to position [117, 0]
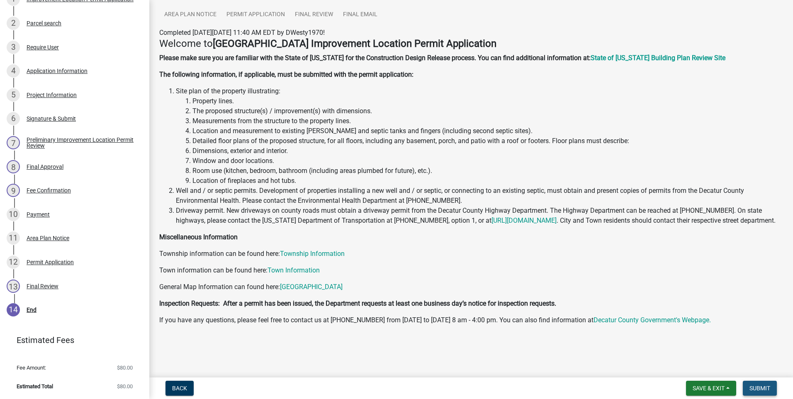
click at [423, 244] on span "Submit" at bounding box center [760, 388] width 21 height 7
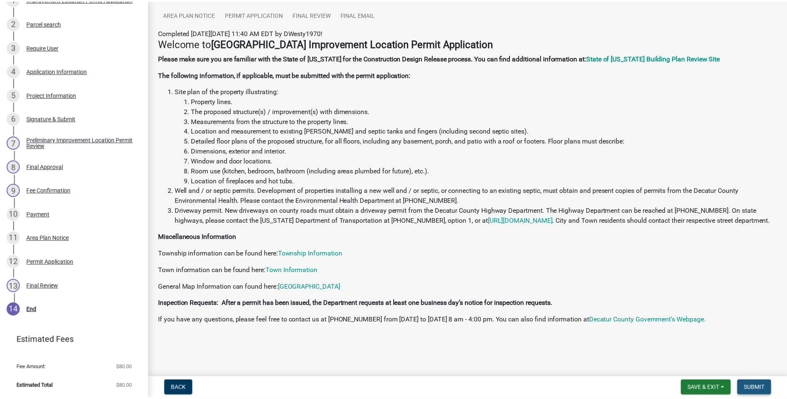
scroll to position [0, 0]
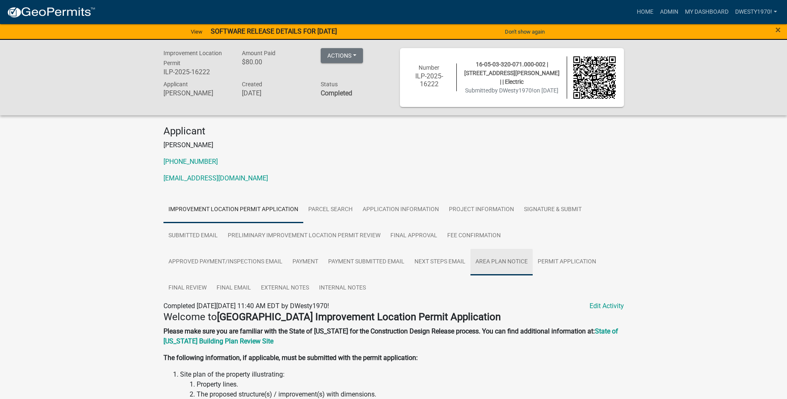
click at [423, 244] on link "Area Plan Notice" at bounding box center [501, 262] width 62 height 27
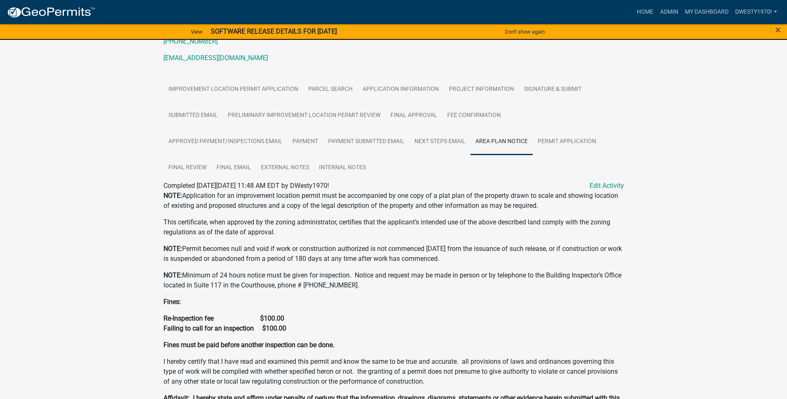
scroll to position [83, 0]
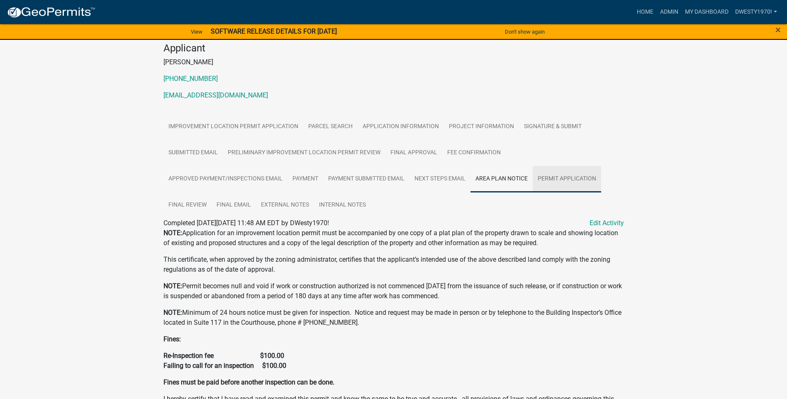
click at [423, 180] on link "Permit Application" at bounding box center [567, 179] width 68 height 27
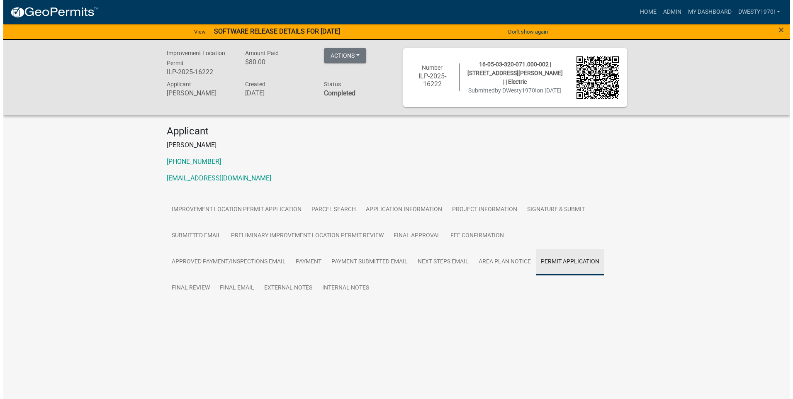
scroll to position [0, 0]
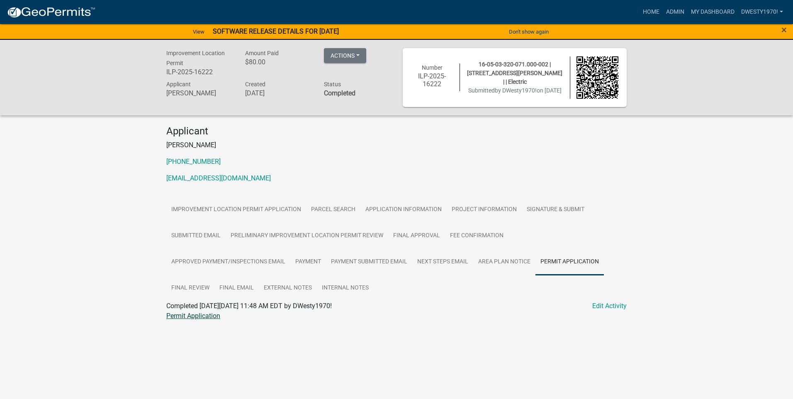
click at [202, 244] on link "Permit Application" at bounding box center [193, 316] width 54 height 8
